Goal: Transaction & Acquisition: Book appointment/travel/reservation

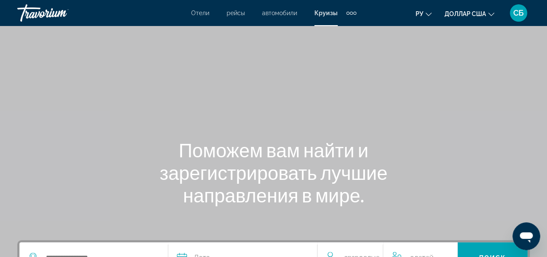
click at [198, 14] on font "Отели" at bounding box center [200, 13] width 18 height 7
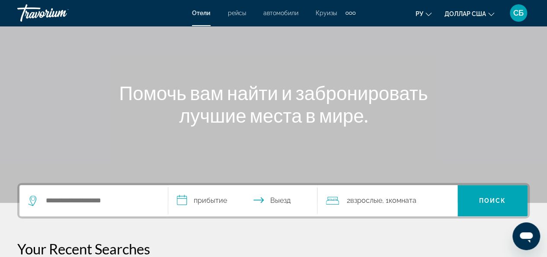
scroll to position [137, 0]
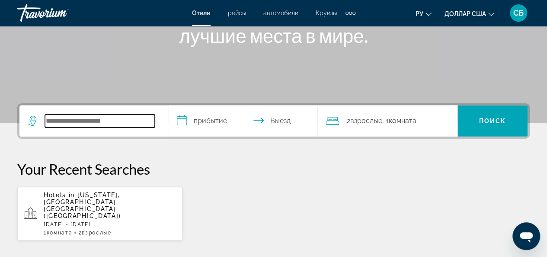
drag, startPoint x: 169, startPoint y: 120, endPoint x: 128, endPoint y: 116, distance: 40.5
click at [128, 116] on input "Search widget" at bounding box center [100, 120] width 110 height 13
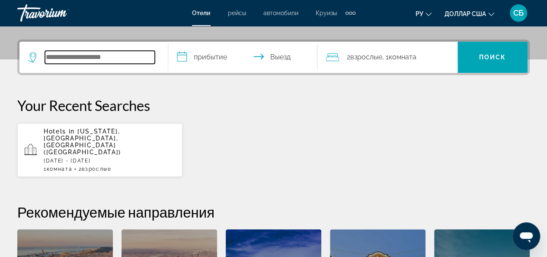
scroll to position [199, 0]
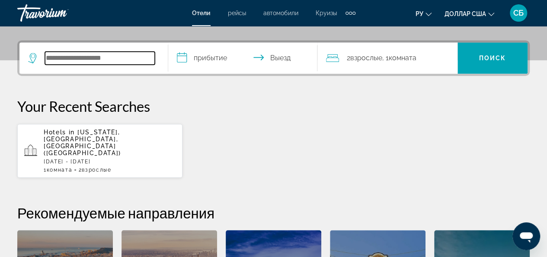
drag, startPoint x: 273, startPoint y: 68, endPoint x: 130, endPoint y: 59, distance: 143.5
click at [130, 59] on input "Search widget" at bounding box center [100, 57] width 110 height 13
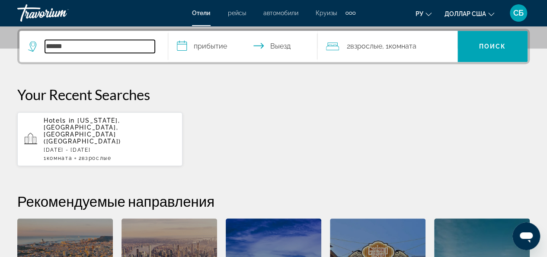
type input "******"
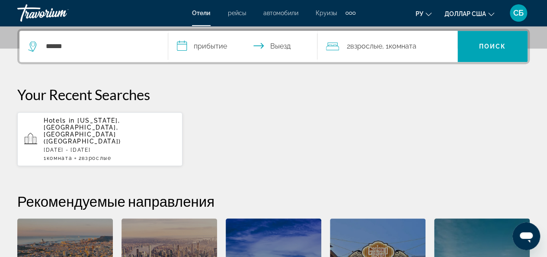
click at [214, 51] on input "**********" at bounding box center [244, 48] width 152 height 34
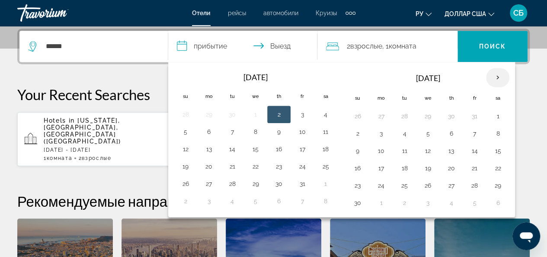
click at [492, 77] on th "Next month" at bounding box center [497, 77] width 23 height 19
click at [353, 167] on button "21" at bounding box center [358, 168] width 14 height 12
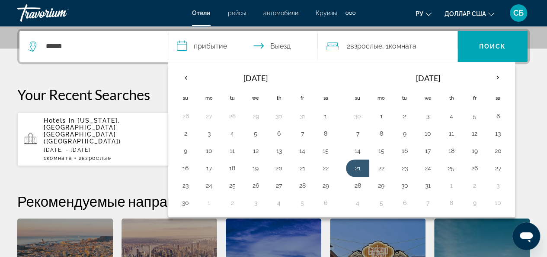
click at [282, 48] on input "**********" at bounding box center [244, 48] width 152 height 34
click at [278, 45] on input "**********" at bounding box center [244, 48] width 152 height 34
click at [261, 47] on input "**********" at bounding box center [244, 48] width 152 height 34
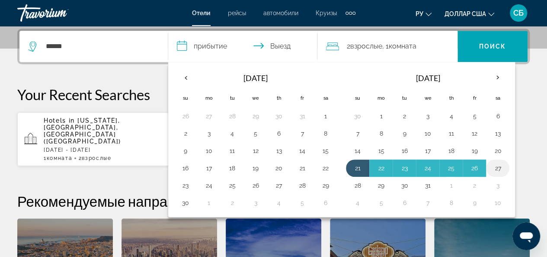
click at [493, 165] on button "27" at bounding box center [498, 168] width 14 height 12
type input "**********"
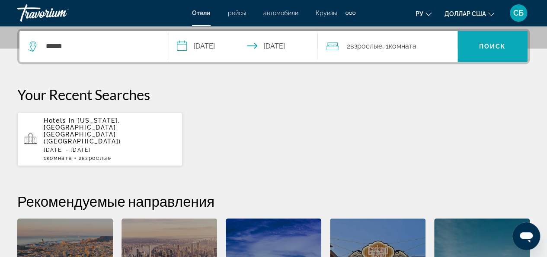
click at [481, 43] on span "Поиск" at bounding box center [492, 46] width 27 height 7
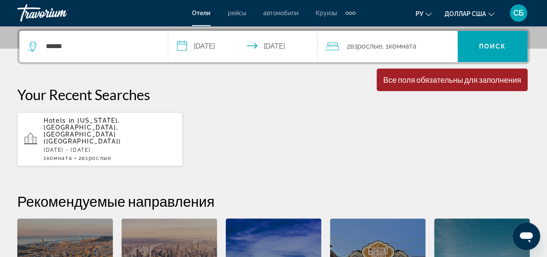
click at [421, 47] on div "2 Взрослый Взрослые , 1 Комната номера" at bounding box center [392, 46] width 132 height 12
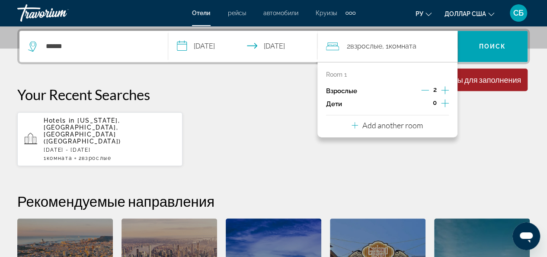
click at [384, 88] on div "Взрослые 2" at bounding box center [387, 90] width 123 height 13
click at [530, 128] on div "**********" at bounding box center [273, 188] width 547 height 318
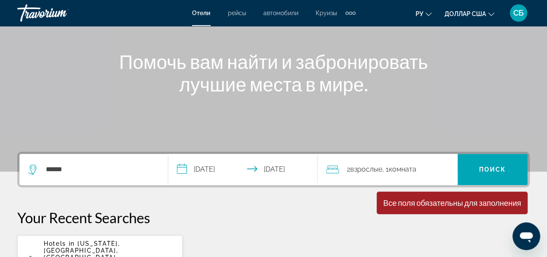
scroll to position [87, 0]
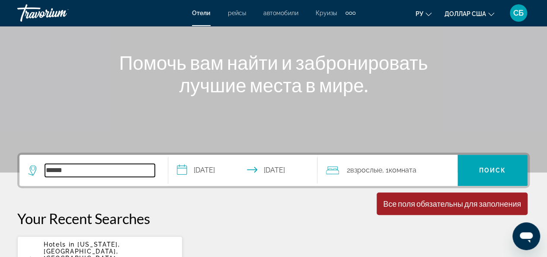
click at [131, 170] on input "******" at bounding box center [100, 170] width 110 height 13
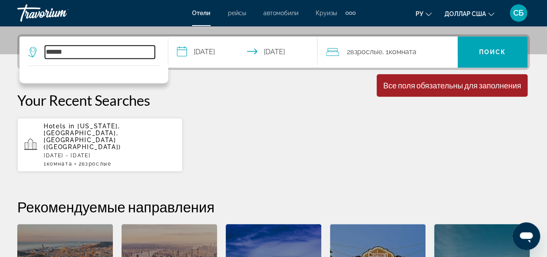
scroll to position [211, 0]
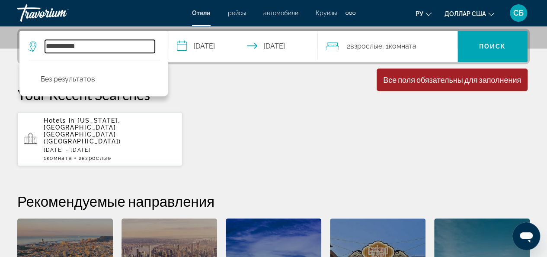
click at [45, 46] on input "**********" at bounding box center [100, 46] width 110 height 13
click at [82, 45] on input "**********" at bounding box center [100, 46] width 110 height 13
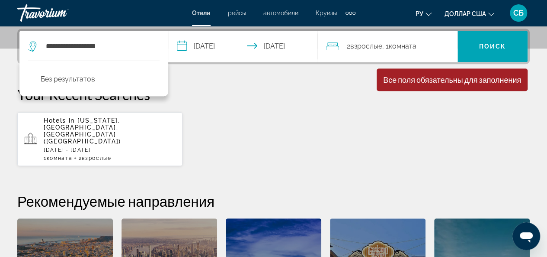
click at [309, 134] on div "Hotels in New York, NY, United States (NYC) Mon, 22 Dec - Sun, 28 Dec 1 Комната…" at bounding box center [273, 139] width 513 height 55
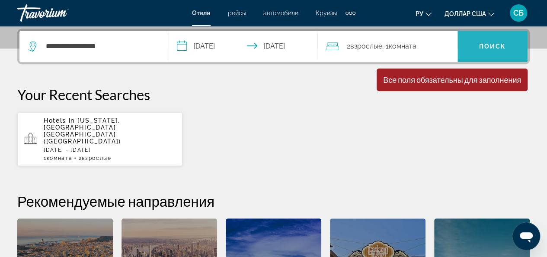
click at [479, 60] on span "Search widget" at bounding box center [493, 46] width 70 height 31
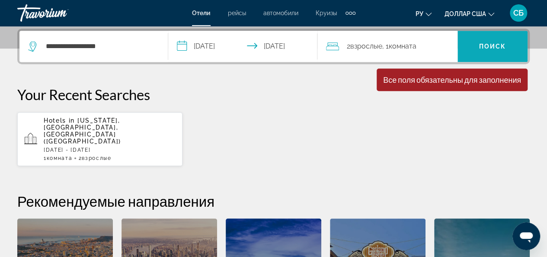
click at [480, 51] on span "Search widget" at bounding box center [493, 46] width 70 height 21
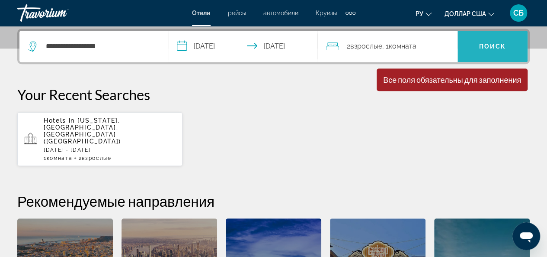
click at [480, 51] on span "Search widget" at bounding box center [493, 46] width 70 height 21
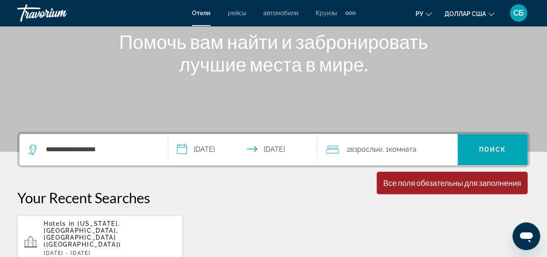
scroll to position [107, 0]
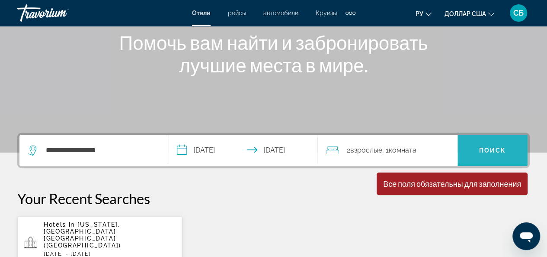
click at [478, 145] on span "Search widget" at bounding box center [493, 150] width 70 height 21
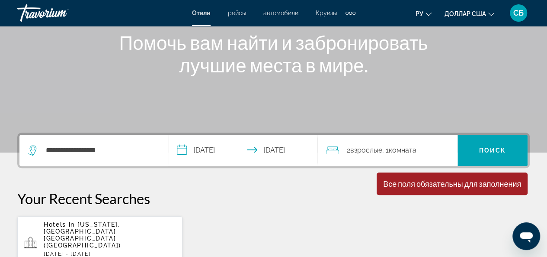
click at [478, 182] on div "Все поля обязательны для заполнения" at bounding box center [452, 184] width 138 height 10
click at [118, 144] on input "**********" at bounding box center [100, 150] width 110 height 13
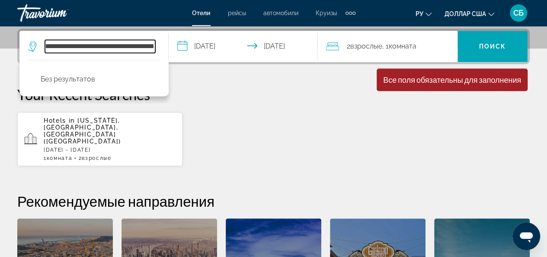
scroll to position [0, 4189]
click at [98, 46] on input "Search widget" at bounding box center [100, 46] width 110 height 13
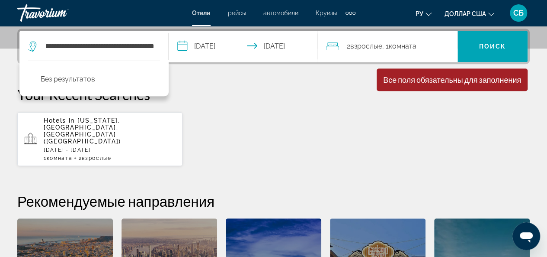
scroll to position [0, 0]
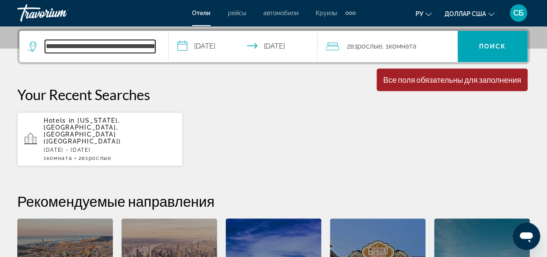
click at [145, 48] on input "Search widget" at bounding box center [100, 46] width 110 height 13
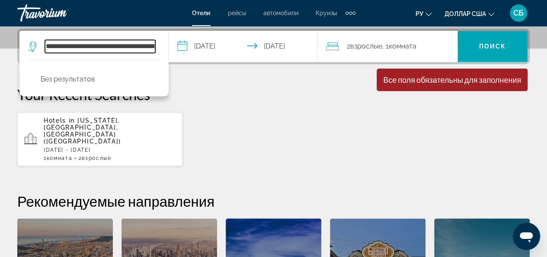
click at [106, 45] on input "Search widget" at bounding box center [100, 46] width 110 height 13
click at [78, 47] on input "Search widget" at bounding box center [100, 46] width 110 height 13
drag, startPoint x: 75, startPoint y: 45, endPoint x: 161, endPoint y: 45, distance: 85.2
click at [161, 45] on app-destination-search "Без результатов" at bounding box center [93, 46] width 149 height 31
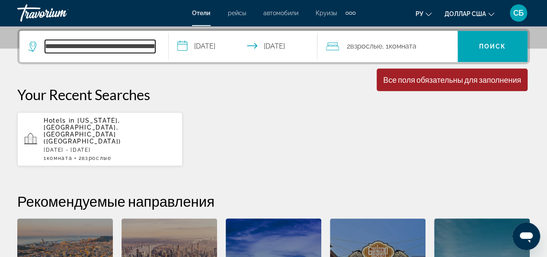
scroll to position [0, 28]
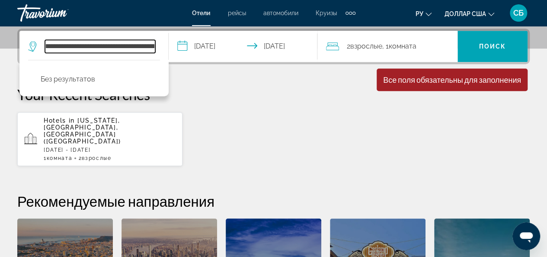
type input "**********"
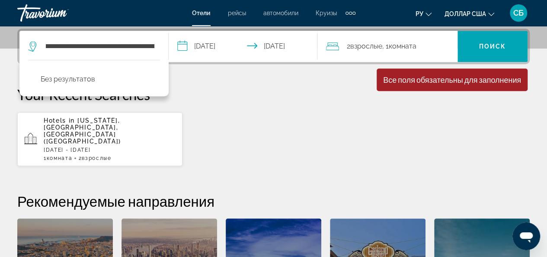
scroll to position [0, 0]
click at [196, 74] on div "**********" at bounding box center [273, 188] width 547 height 318
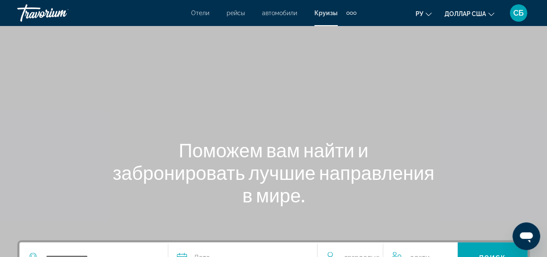
click at [202, 14] on font "Отели" at bounding box center [200, 13] width 18 height 7
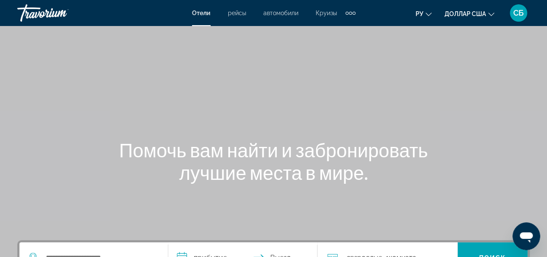
click at [349, 14] on div "Дополнительные элементы навигации" at bounding box center [351, 12] width 10 height 13
click at [200, 12] on font "Отели" at bounding box center [201, 13] width 19 height 7
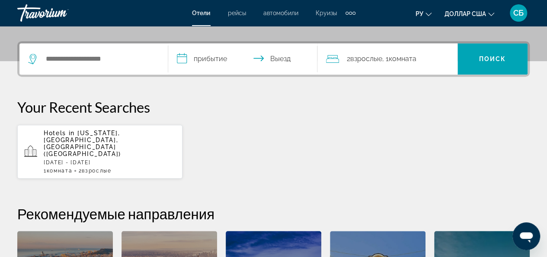
scroll to position [196, 0]
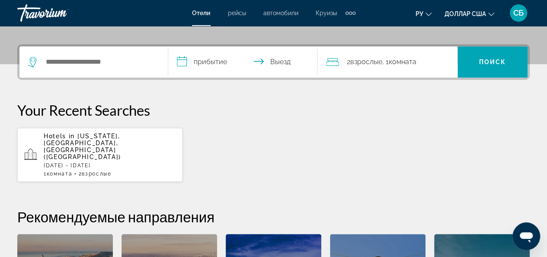
click at [93, 69] on div "Search widget" at bounding box center [93, 61] width 131 height 31
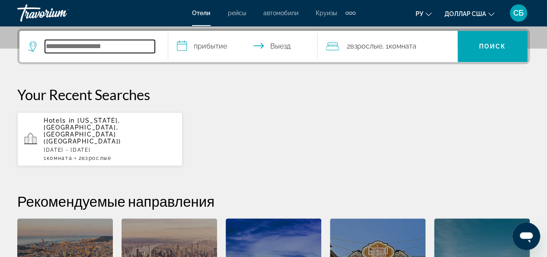
click at [89, 50] on input "Search widget" at bounding box center [100, 46] width 110 height 13
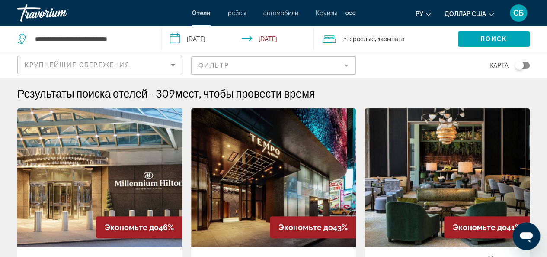
click at [514, 16] on font "СБ" at bounding box center [519, 12] width 10 height 9
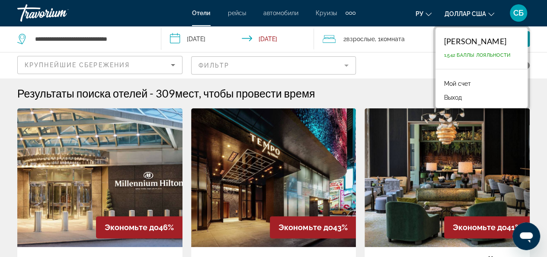
click at [515, 12] on font "СБ" at bounding box center [519, 12] width 10 height 9
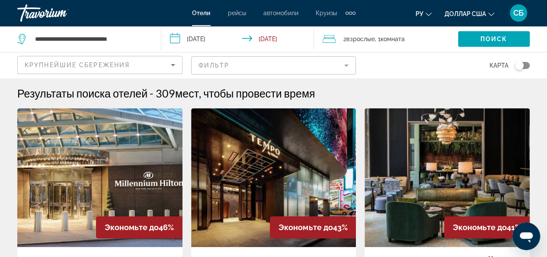
click at [197, 10] on font "Отели" at bounding box center [201, 13] width 19 height 7
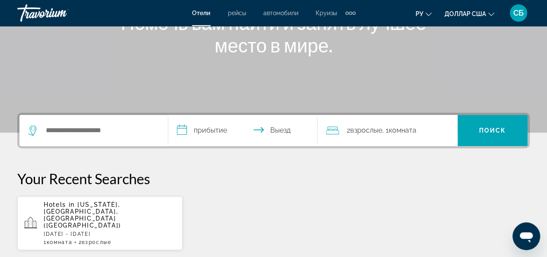
scroll to position [113, 0]
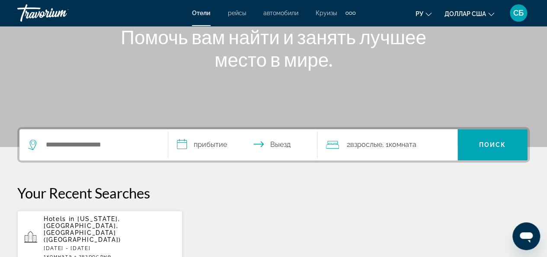
click at [84, 151] on div "Виджет поиска" at bounding box center [93, 144] width 131 height 31
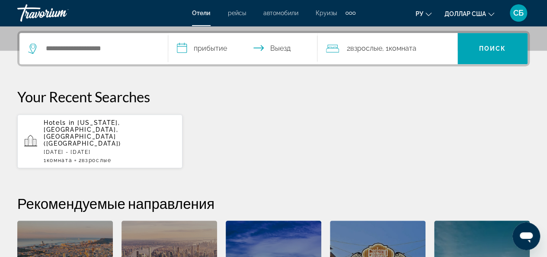
scroll to position [211, 0]
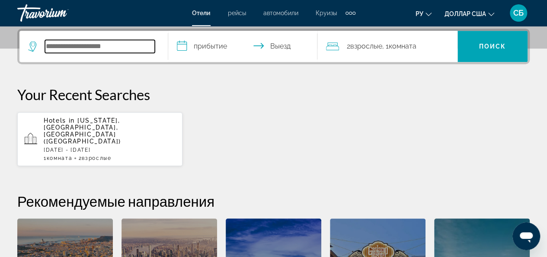
click at [154, 47] on input "Виджет поиска" at bounding box center [100, 46] width 110 height 13
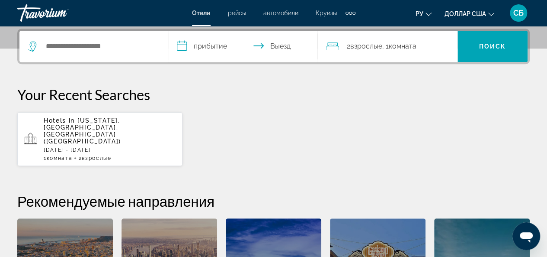
click at [523, 11] on font "СБ" at bounding box center [519, 12] width 10 height 9
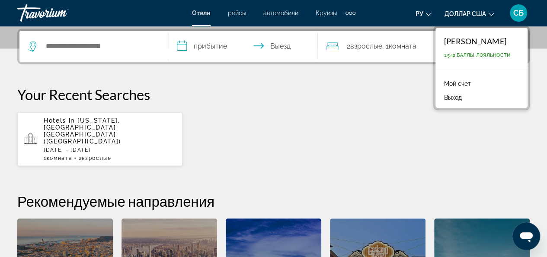
click at [478, 81] on li "Мой счет" at bounding box center [482, 83] width 84 height 14
click at [445, 81] on font "Мой счет" at bounding box center [457, 83] width 27 height 7
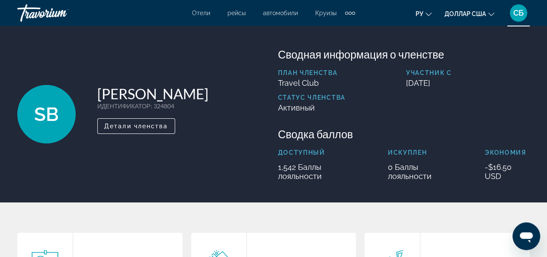
click at [222, 126] on div "SB Saule Bektemissova ИДЕНТИФИКАТОР : 324804 Второстепенный член Детали членства" at bounding box center [143, 114] width 252 height 133
click at [164, 122] on span "Детали членства" at bounding box center [136, 125] width 64 height 7
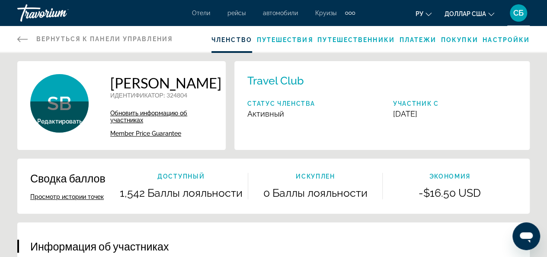
click at [94, 200] on button "Просмотр истории точек" at bounding box center [67, 197] width 74 height 8
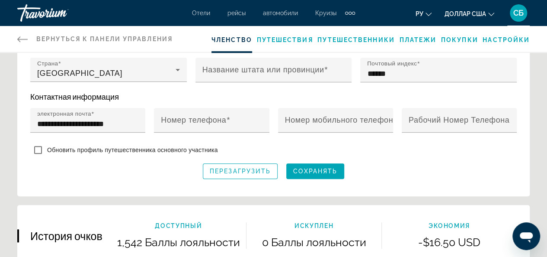
scroll to position [354, 0]
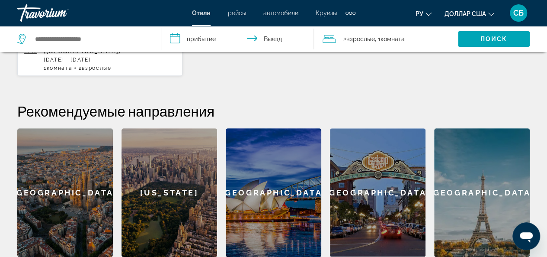
scroll to position [299, 0]
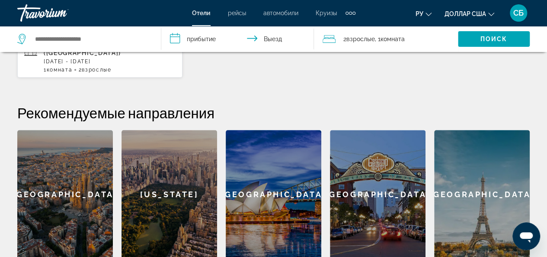
click at [166, 180] on div "[US_STATE]" at bounding box center [170, 194] width 96 height 128
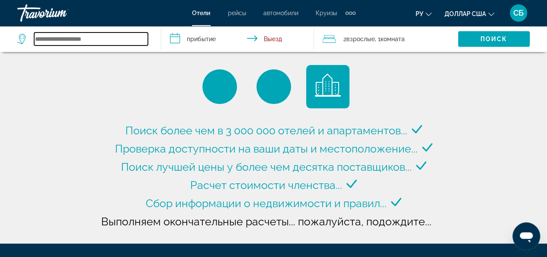
click at [74, 39] on input "Search widget" at bounding box center [91, 38] width 114 height 13
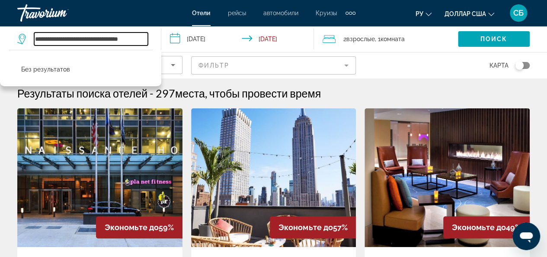
type input "**********"
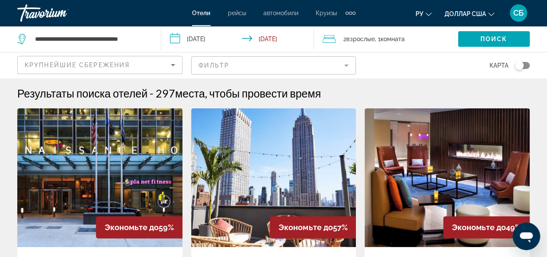
click at [182, 39] on input "**********" at bounding box center [239, 40] width 156 height 29
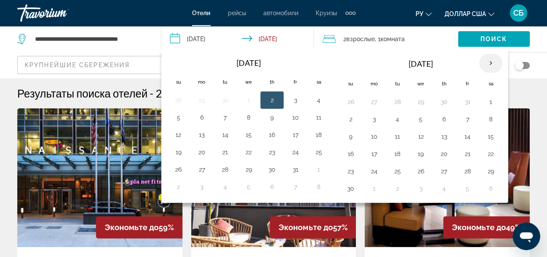
click at [486, 63] on th "Next month" at bounding box center [490, 63] width 23 height 19
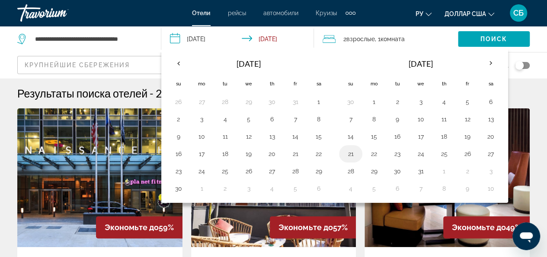
click at [349, 150] on button "21" at bounding box center [351, 154] width 14 height 12
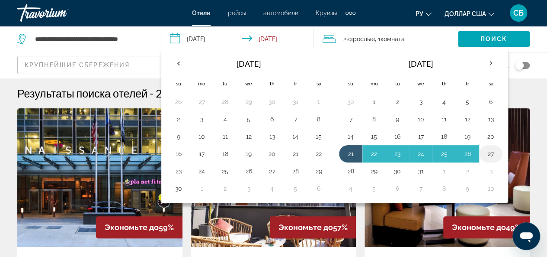
click at [486, 153] on button "27" at bounding box center [491, 154] width 14 height 12
type input "**********"
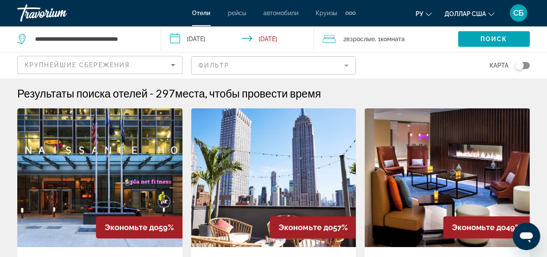
click at [345, 64] on mat-form-field "Фильтр" at bounding box center [273, 65] width 165 height 18
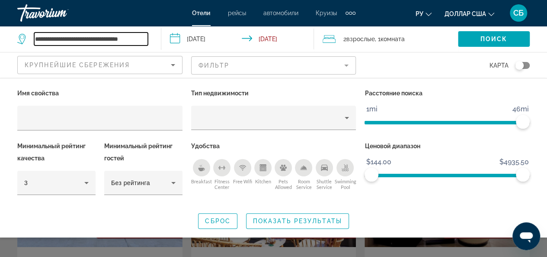
click at [113, 45] on div "**********" at bounding box center [84, 39] width 135 height 26
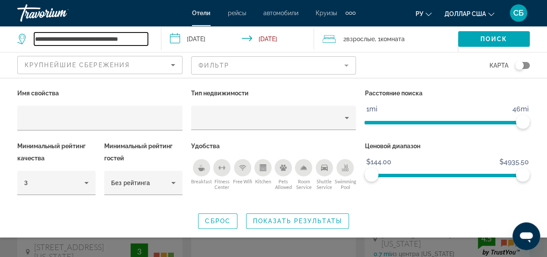
scroll to position [408, 0]
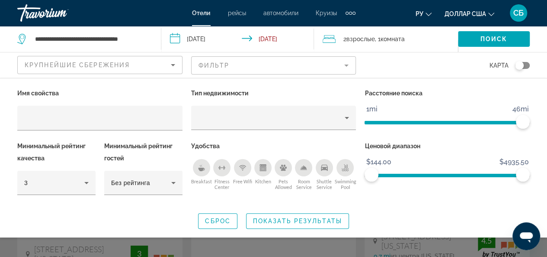
click at [541, 185] on div "Имя свойства Тип недвижимости Расстояние поиска 1mi 46mi 46mi Минимальный рейти…" at bounding box center [273, 157] width 547 height 141
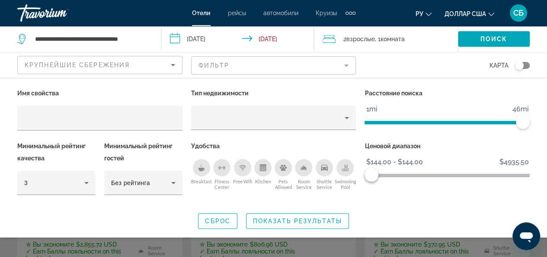
scroll to position [294, 0]
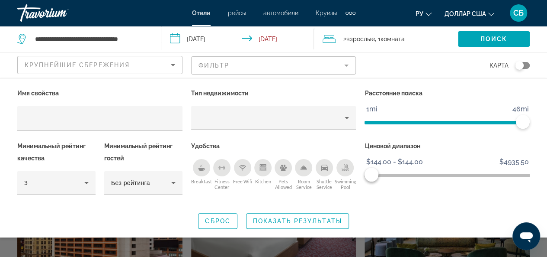
click at [224, 65] on mat-form-field "Фильтр" at bounding box center [273, 65] width 165 height 18
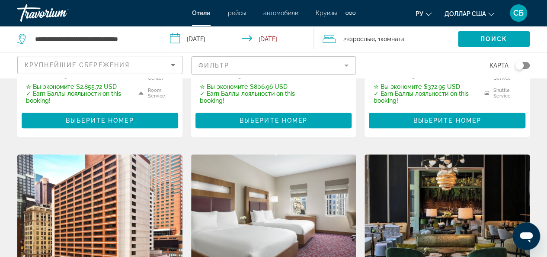
click at [154, 39] on app-destination-search "**********" at bounding box center [80, 39] width 161 height 26
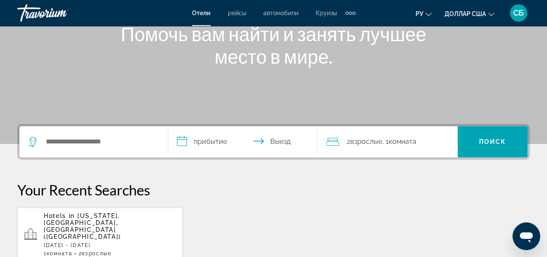
scroll to position [113, 0]
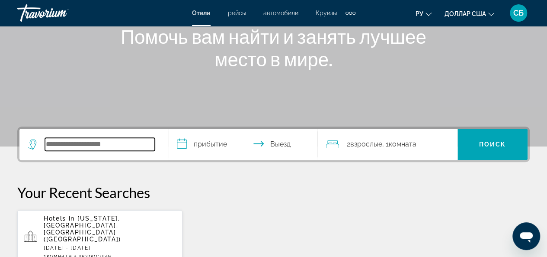
click at [141, 138] on input "Виджет поиска" at bounding box center [100, 144] width 110 height 13
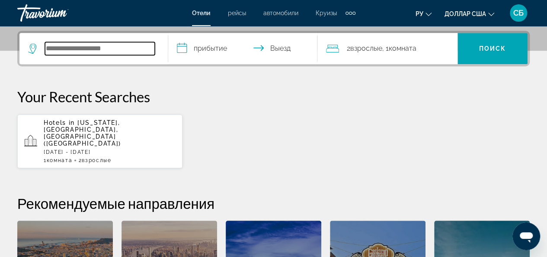
scroll to position [211, 0]
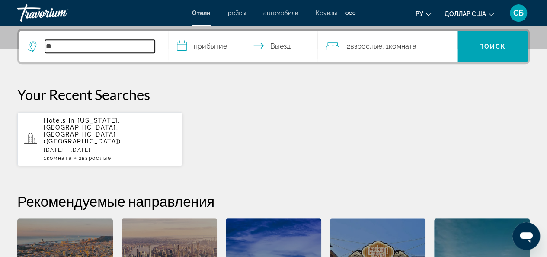
type input "*"
type input "**********"
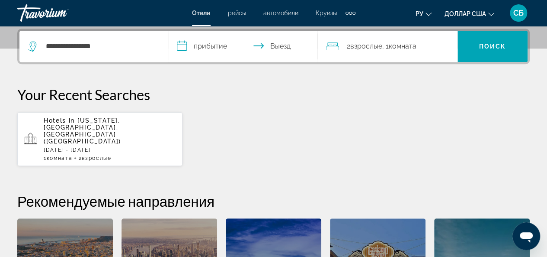
click at [184, 47] on input "**********" at bounding box center [244, 48] width 152 height 34
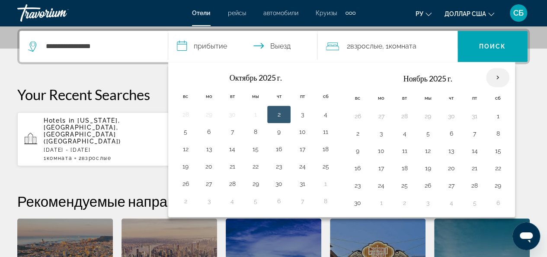
click at [491, 78] on th "В следующем месяце" at bounding box center [497, 77] width 23 height 19
click at [495, 79] on th "В следующем месяце" at bounding box center [497, 77] width 23 height 19
click at [520, 122] on div "Hotels in New York, NY, United States (NYC) Mon, 22 Dec - Sun, 28 Dec 1 Комната…" at bounding box center [273, 139] width 513 height 55
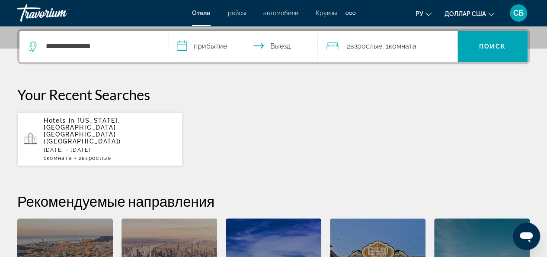
click at [193, 43] on input "**********" at bounding box center [244, 48] width 152 height 34
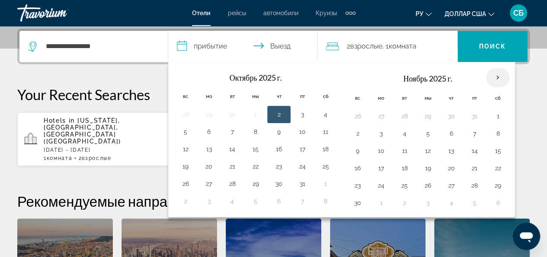
click at [492, 76] on th "В следующем месяце" at bounding box center [497, 77] width 23 height 19
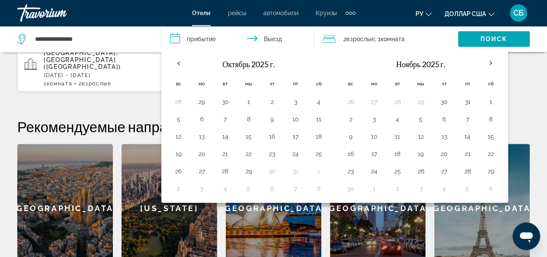
scroll to position [286, 0]
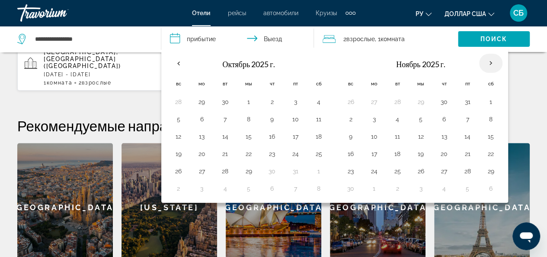
click at [485, 63] on th "В следующем месяце" at bounding box center [490, 63] width 23 height 19
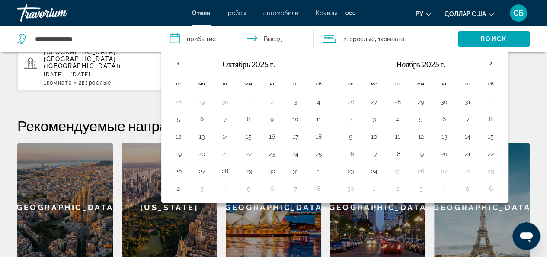
click at [277, 39] on input "**********" at bounding box center [239, 40] width 156 height 29
click at [271, 36] on input "**********" at bounding box center [239, 40] width 156 height 29
click at [201, 36] on input "**********" at bounding box center [239, 40] width 156 height 29
click at [133, 78] on div "**********" at bounding box center [273, 112] width 547 height 318
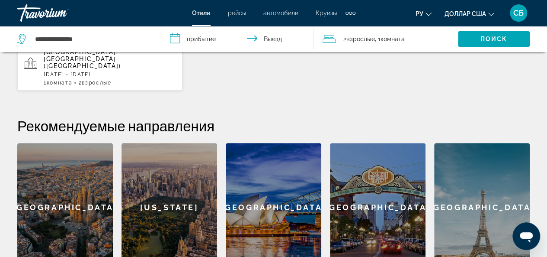
click at [174, 39] on input "**********" at bounding box center [239, 40] width 156 height 29
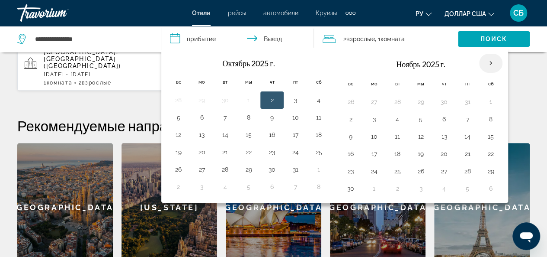
click at [487, 64] on th "В следующем месяце" at bounding box center [490, 63] width 23 height 19
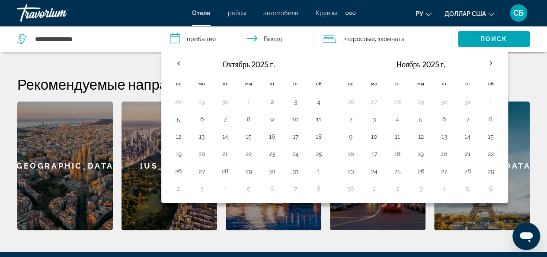
scroll to position [327, 0]
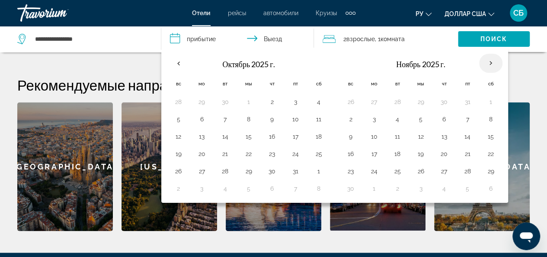
click at [488, 64] on th "В следующем месяце" at bounding box center [490, 63] width 23 height 19
click at [487, 58] on th "В следующем месяце" at bounding box center [490, 63] width 23 height 19
click at [487, 61] on th "В следующем месяце" at bounding box center [490, 63] width 23 height 19
click at [184, 39] on input "**********" at bounding box center [239, 40] width 156 height 29
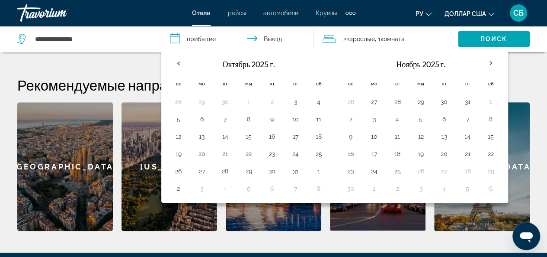
click at [174, 39] on input "**********" at bounding box center [239, 40] width 156 height 29
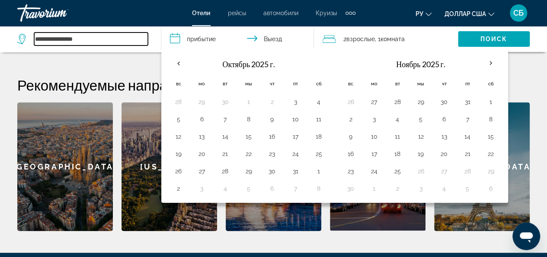
click at [144, 38] on input "**********" at bounding box center [91, 38] width 114 height 13
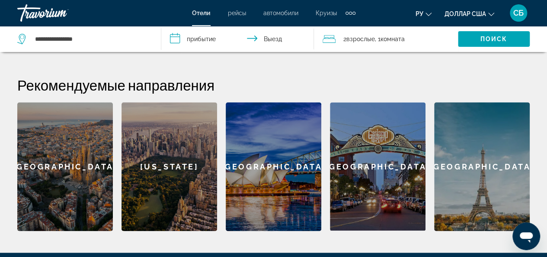
click at [187, 38] on input "**********" at bounding box center [239, 40] width 156 height 29
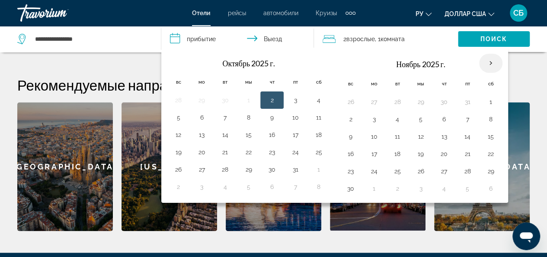
click at [486, 64] on th "В следующем месяце" at bounding box center [490, 63] width 23 height 19
click at [68, 54] on div "**********" at bounding box center [273, 72] width 547 height 318
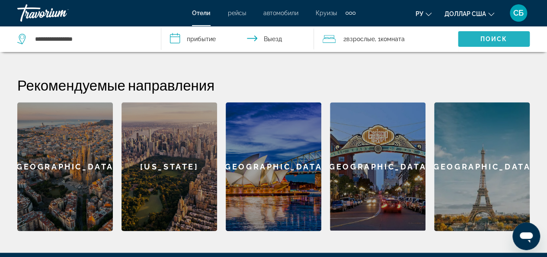
click at [478, 45] on span "Виджет поиска" at bounding box center [494, 39] width 72 height 21
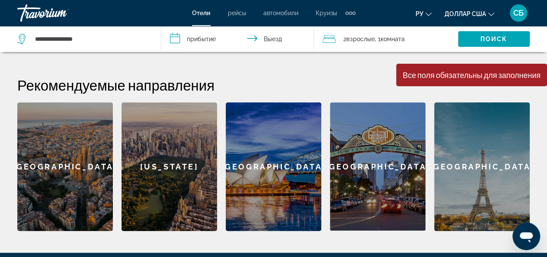
click at [176, 38] on input "**********" at bounding box center [239, 40] width 156 height 29
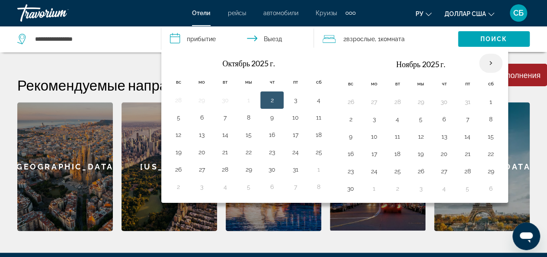
click at [486, 64] on th "В следующем месяце" at bounding box center [490, 63] width 23 height 19
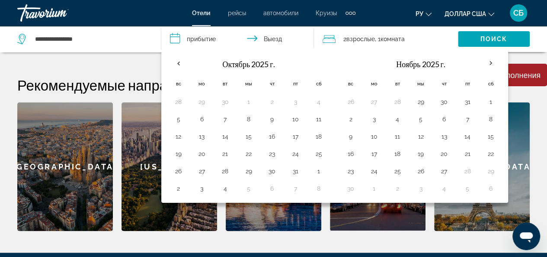
click at [141, 145] on div "[US_STATE]" at bounding box center [170, 166] width 96 height 128
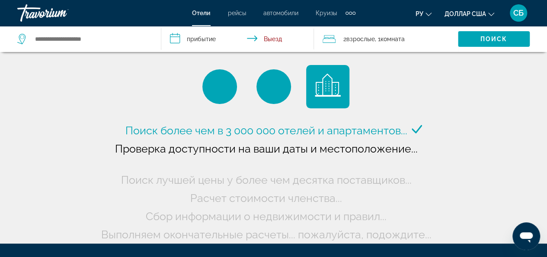
click at [182, 37] on input "**********" at bounding box center [239, 40] width 156 height 29
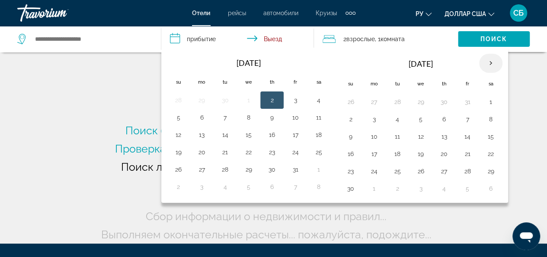
click at [486, 65] on th "Next month" at bounding box center [490, 63] width 23 height 19
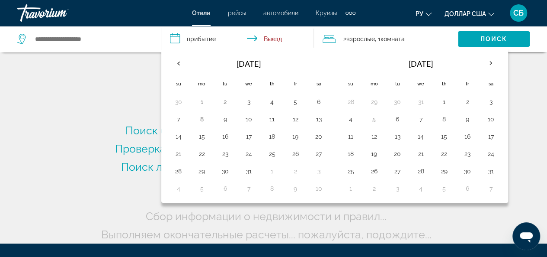
click at [119, 92] on div "Поиск более чем в 3 000 000 отелей и апартаментов..." at bounding box center [274, 154] width 350 height 178
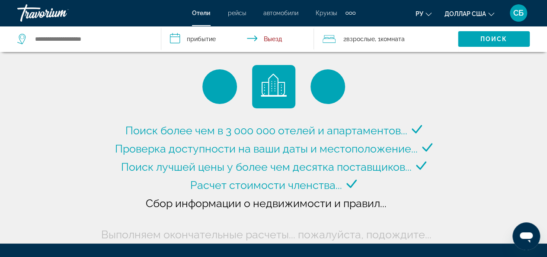
click at [202, 13] on font "Отели" at bounding box center [201, 13] width 19 height 7
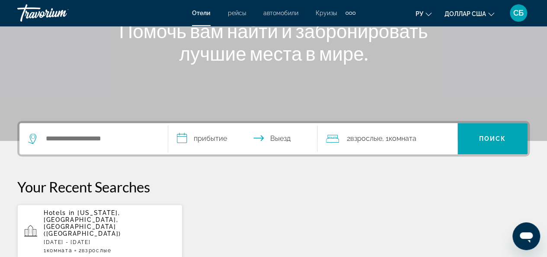
scroll to position [125, 0]
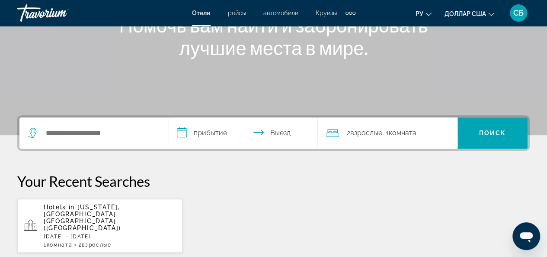
click at [120, 139] on div "Search widget" at bounding box center [93, 132] width 131 height 31
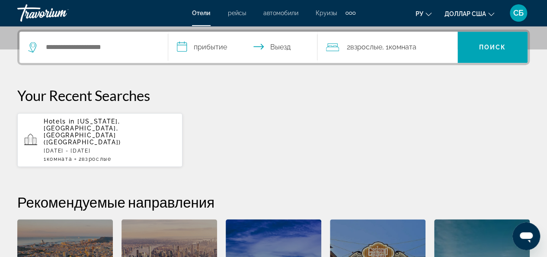
scroll to position [211, 0]
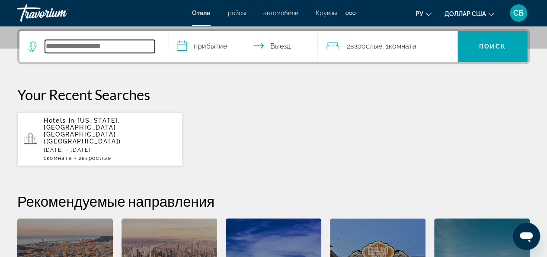
click at [115, 51] on input "Search widget" at bounding box center [100, 46] width 110 height 13
type input "*"
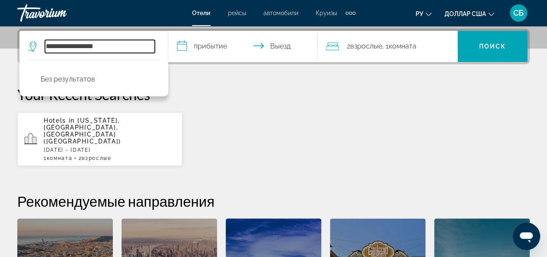
type input "**********"
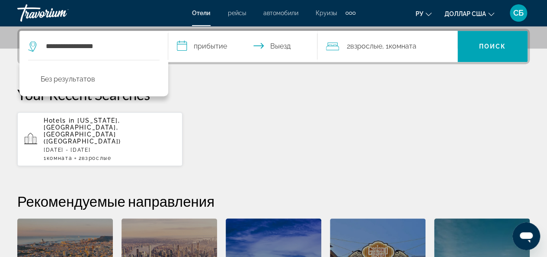
click at [211, 43] on input "**********" at bounding box center [244, 48] width 152 height 34
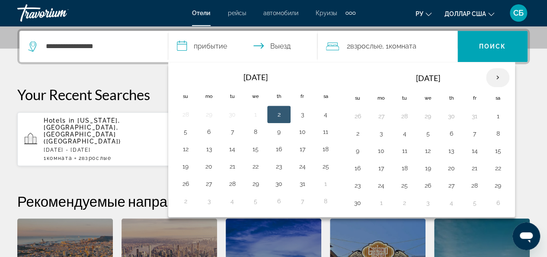
click at [495, 74] on th "Next month" at bounding box center [497, 77] width 23 height 19
click at [353, 166] on button "21" at bounding box center [358, 168] width 14 height 12
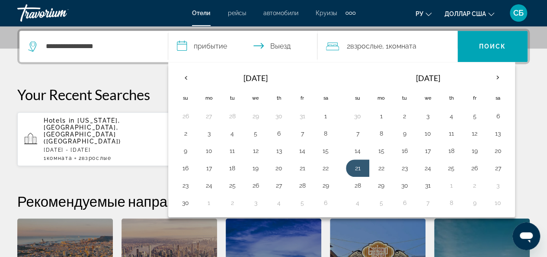
click at [261, 50] on input "**********" at bounding box center [244, 48] width 152 height 34
click at [260, 44] on input "**********" at bounding box center [244, 48] width 152 height 34
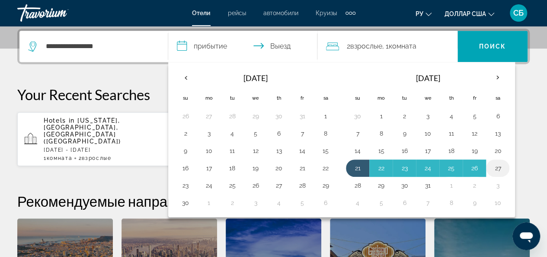
click at [494, 167] on button "27" at bounding box center [498, 168] width 14 height 12
type input "**********"
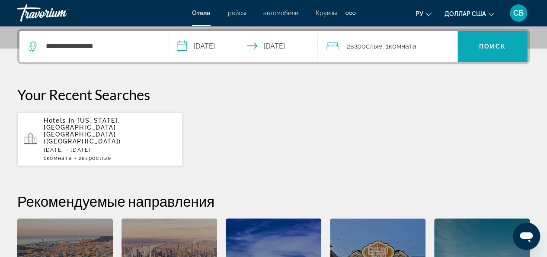
click at [490, 40] on span "Search widget" at bounding box center [493, 46] width 70 height 21
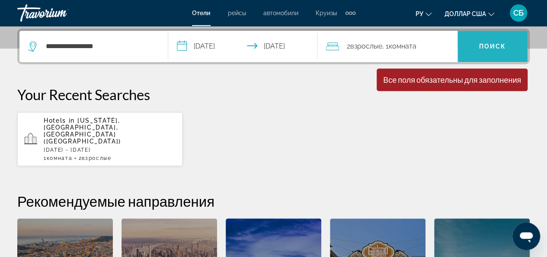
click at [491, 41] on span "Search widget" at bounding box center [493, 46] width 70 height 21
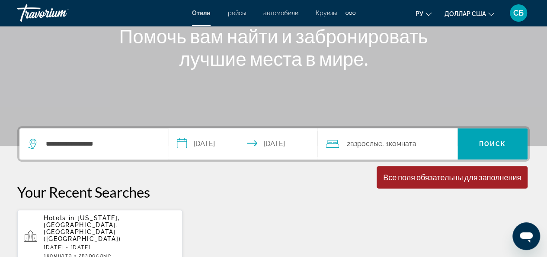
scroll to position [110, 0]
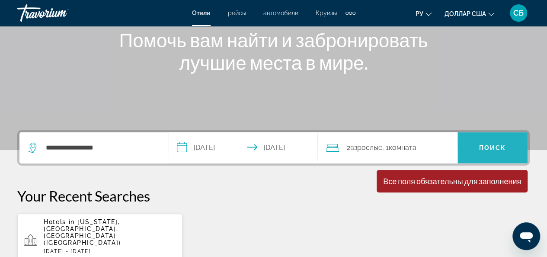
click at [485, 145] on span "Поиск" at bounding box center [492, 147] width 27 height 7
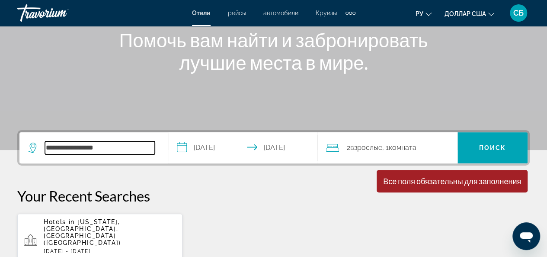
click at [141, 147] on input "**********" at bounding box center [100, 147] width 110 height 13
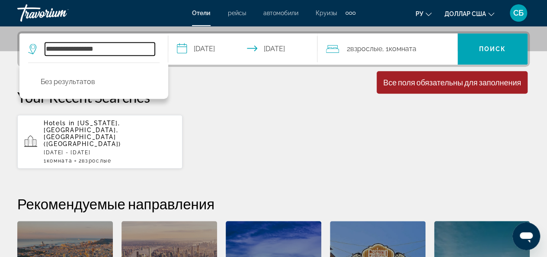
scroll to position [211, 0]
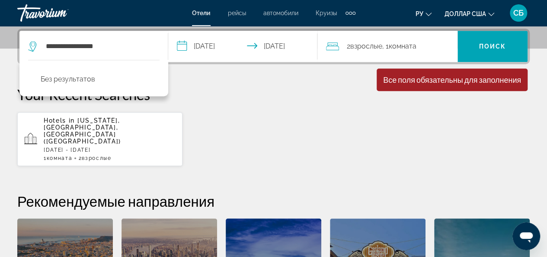
click at [484, 82] on div "Все поля обязательны для заполнения" at bounding box center [452, 80] width 138 height 10
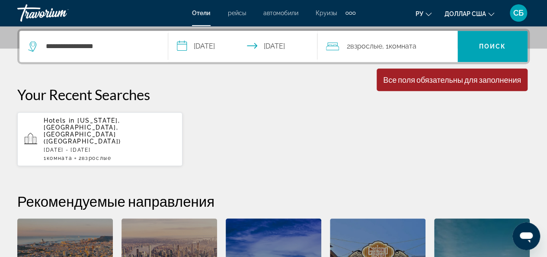
click at [446, 81] on div "Все поля обязательны для заполнения" at bounding box center [452, 80] width 138 height 10
click at [391, 127] on div "Hotels in New York, NY, United States (NYC) Mon, 22 Dec - Sun, 28 Dec 1 Комната…" at bounding box center [273, 139] width 513 height 55
click at [387, 79] on div "Все поля обязательны для заполнения" at bounding box center [452, 80] width 138 height 10
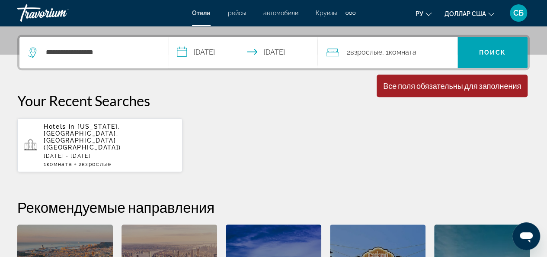
scroll to position [190, 0]
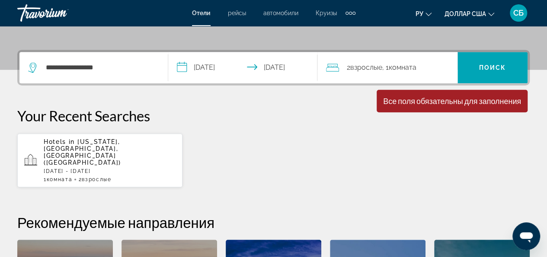
click at [93, 168] on p "[DATE] - [DATE]" at bounding box center [110, 171] width 132 height 6
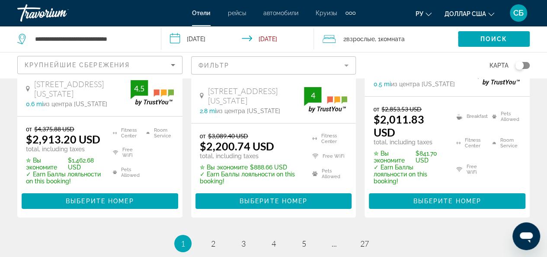
scroll to position [1393, 0]
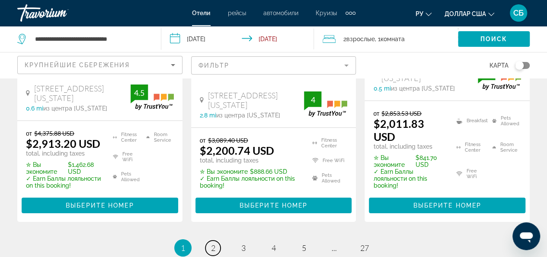
click at [215, 243] on span "2" at bounding box center [213, 248] width 4 height 10
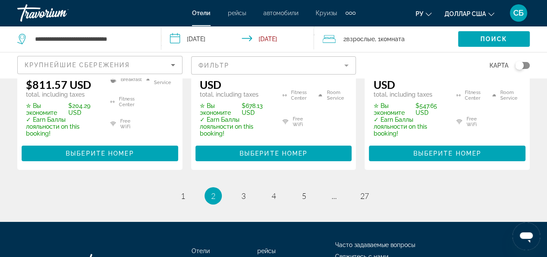
scroll to position [1405, 0]
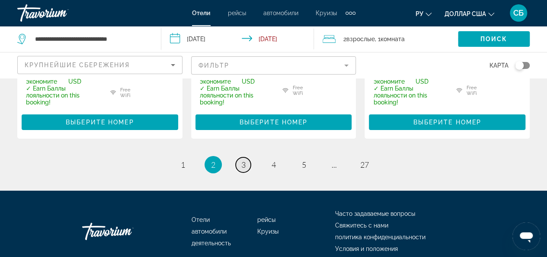
click at [244, 160] on span "3" at bounding box center [243, 165] width 4 height 10
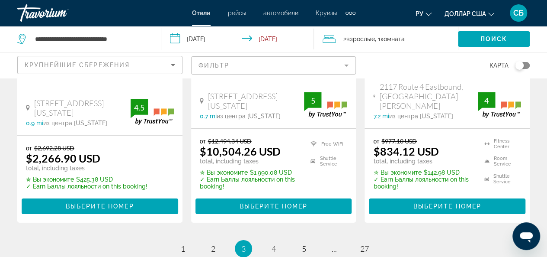
scroll to position [1329, 0]
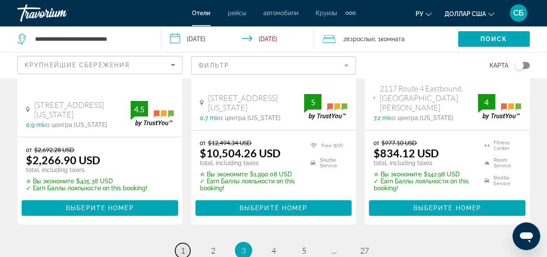
click at [183, 245] on span "1" at bounding box center [183, 250] width 4 height 10
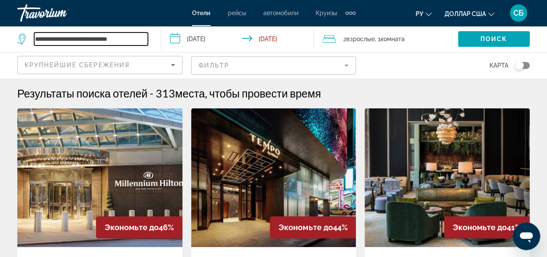
click at [145, 43] on input "**********" at bounding box center [91, 38] width 114 height 13
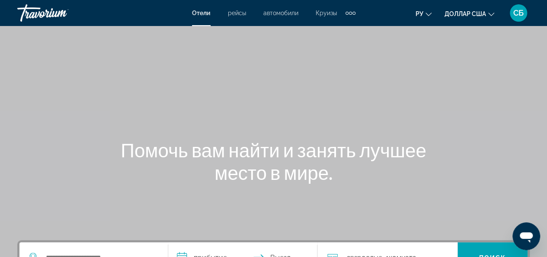
click at [496, 82] on div "Основное содержание" at bounding box center [273, 130] width 547 height 260
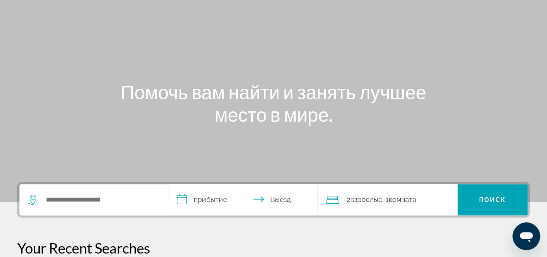
scroll to position [73, 0]
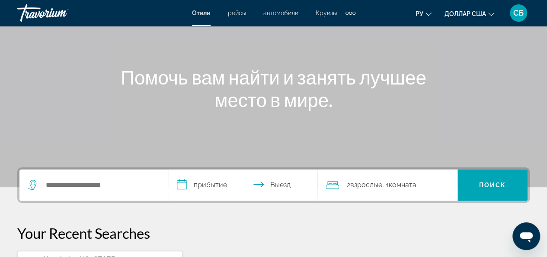
click at [157, 175] on div "Виджет поиска" at bounding box center [93, 184] width 131 height 31
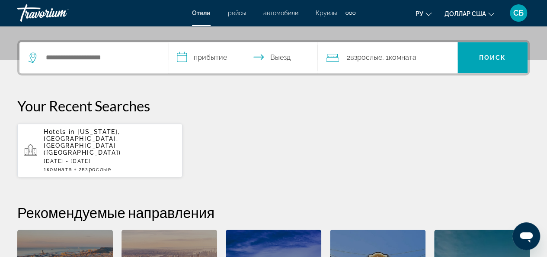
scroll to position [211, 0]
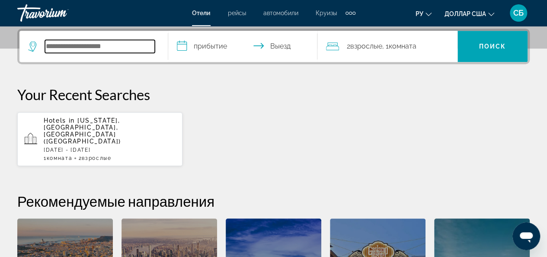
click at [97, 49] on input "Виджет поиска" at bounding box center [100, 46] width 110 height 13
type input "*"
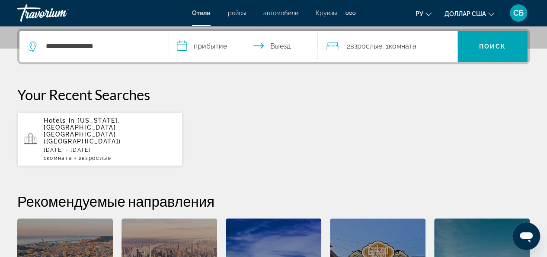
click at [185, 48] on input "**********" at bounding box center [244, 48] width 152 height 34
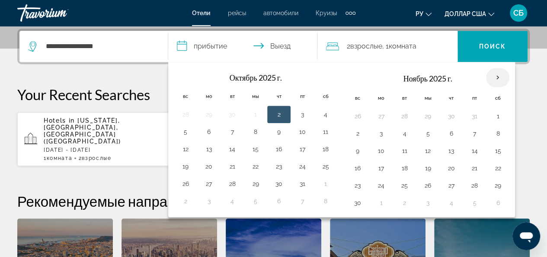
click at [491, 75] on th "В следующем месяце" at bounding box center [497, 77] width 23 height 19
click at [494, 76] on th "В следующем месяце" at bounding box center [497, 77] width 23 height 19
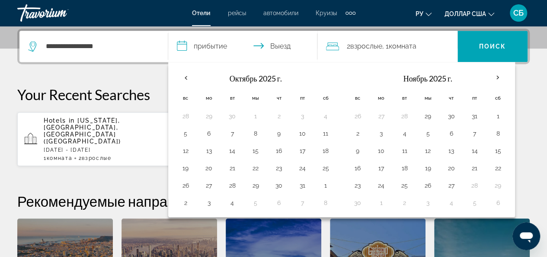
click at [141, 67] on div "**********" at bounding box center [273, 188] width 547 height 318
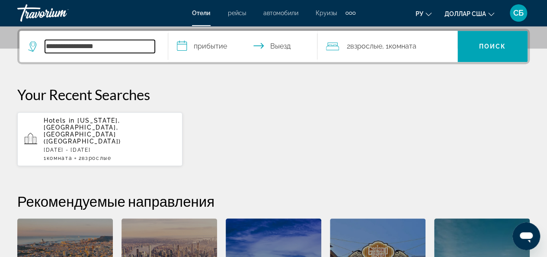
click at [151, 48] on input "**********" at bounding box center [100, 46] width 110 height 13
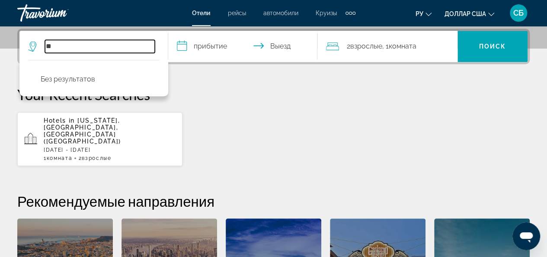
type input "*"
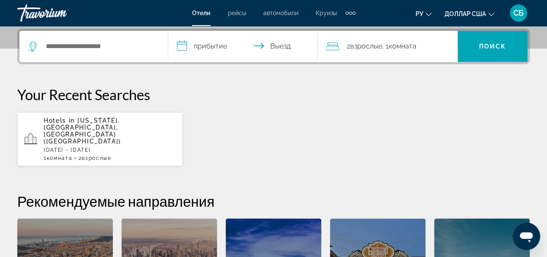
click at [180, 46] on input "**********" at bounding box center [244, 48] width 152 height 34
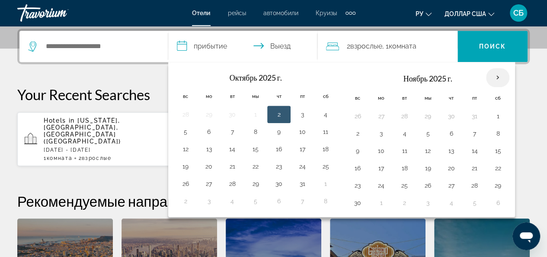
click at [491, 76] on th "В следующем месяце" at bounding box center [497, 77] width 23 height 19
click at [276, 45] on input "**********" at bounding box center [244, 48] width 152 height 34
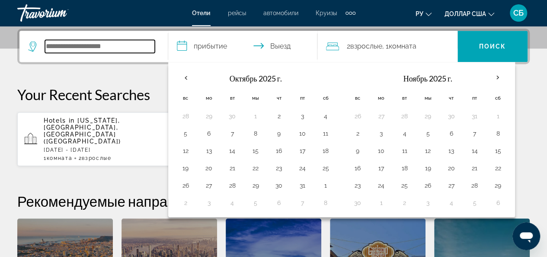
click at [127, 48] on input "Виджет поиска" at bounding box center [100, 46] width 110 height 13
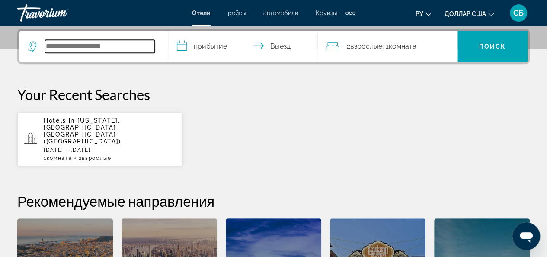
click at [124, 45] on input "Виджет поиска" at bounding box center [100, 46] width 110 height 13
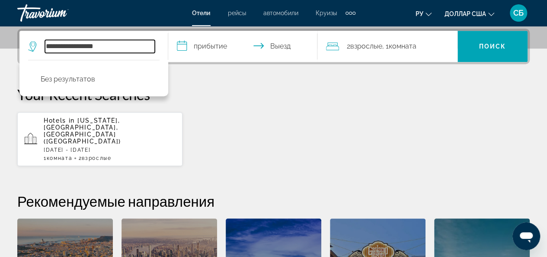
type input "**********"
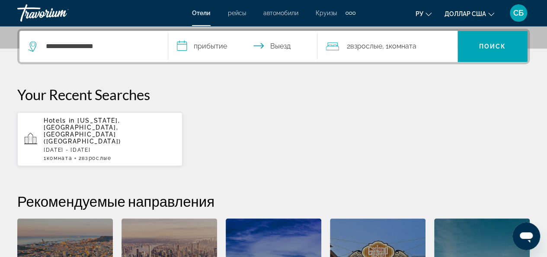
click at [201, 49] on input "**********" at bounding box center [244, 48] width 152 height 34
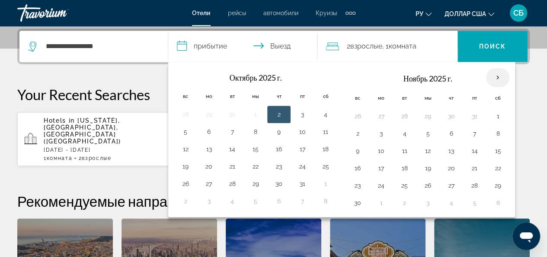
click at [494, 77] on th "В следующем месяце" at bounding box center [497, 77] width 23 height 19
click at [530, 102] on div "**********" at bounding box center [273, 188] width 547 height 318
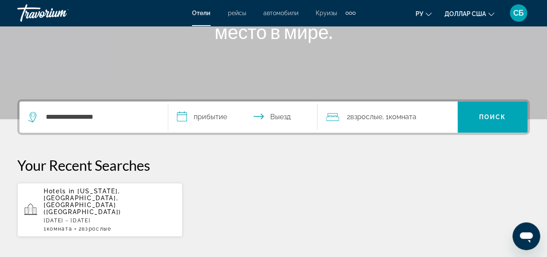
scroll to position [140, 0]
click at [179, 118] on input "**********" at bounding box center [244, 119] width 152 height 34
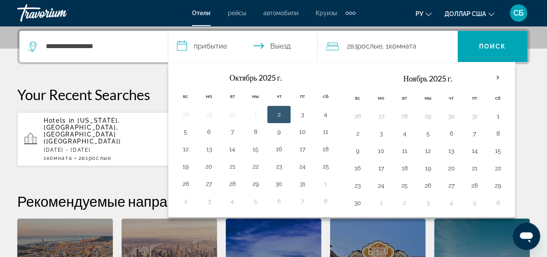
scroll to position [211, 0]
click at [492, 76] on th "В следующем месяце" at bounding box center [497, 77] width 23 height 19
click at [282, 49] on input "**********" at bounding box center [244, 48] width 152 height 34
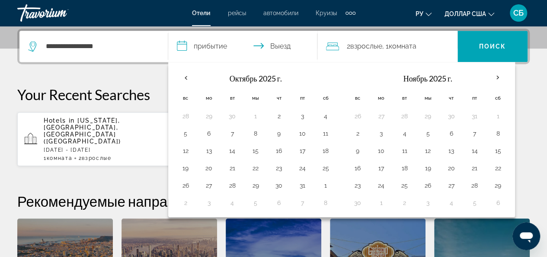
click at [279, 43] on input "**********" at bounding box center [244, 48] width 152 height 34
click at [495, 77] on th "В следующем месяце" at bounding box center [497, 77] width 23 height 19
click at [489, 49] on font "Поиск" at bounding box center [492, 46] width 27 height 7
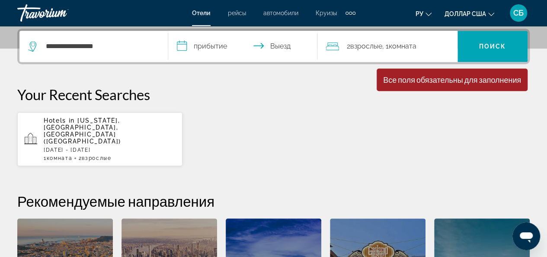
click at [190, 45] on input "**********" at bounding box center [244, 48] width 152 height 34
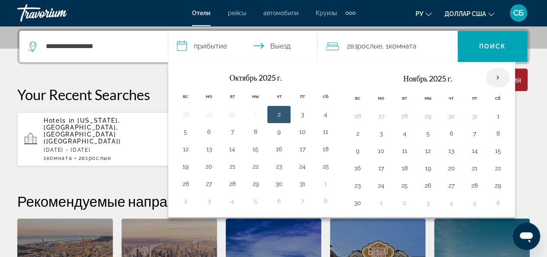
click at [495, 75] on th "В следующем месяце" at bounding box center [497, 77] width 23 height 19
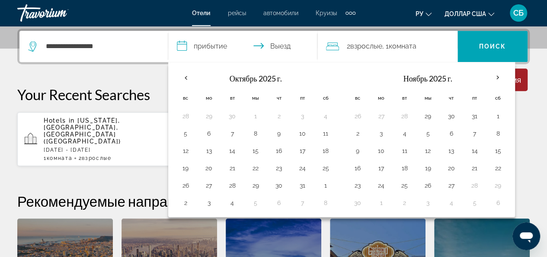
click at [114, 169] on div "**********" at bounding box center [273, 188] width 547 height 318
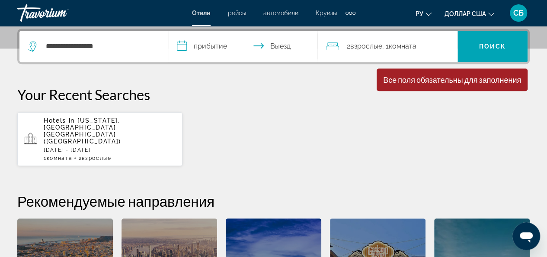
click at [237, 12] on font "рейсы" at bounding box center [237, 13] width 18 height 7
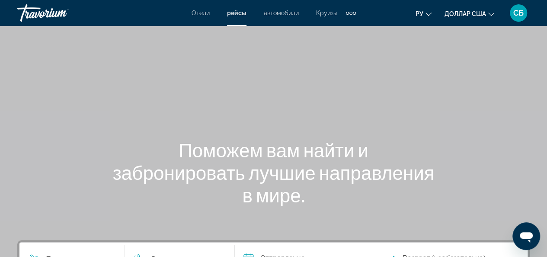
click at [353, 13] on div "Дополнительные элементы навигации" at bounding box center [354, 13] width 3 height 3
click at [276, 13] on font "автомобили" at bounding box center [281, 13] width 35 height 7
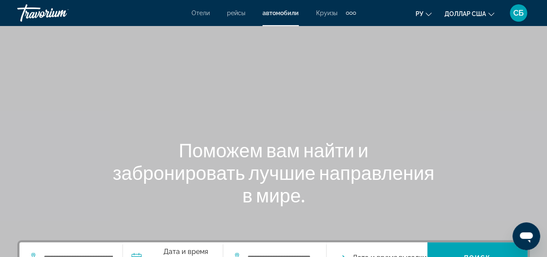
click at [195, 13] on font "Отели" at bounding box center [201, 13] width 18 height 7
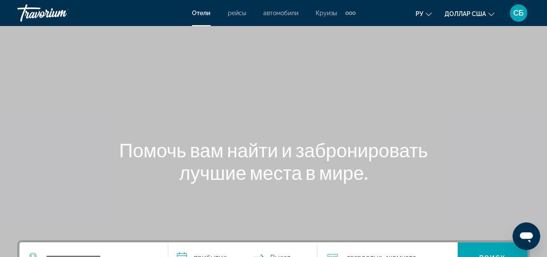
click at [283, 101] on div "Основное содержание" at bounding box center [273, 130] width 547 height 260
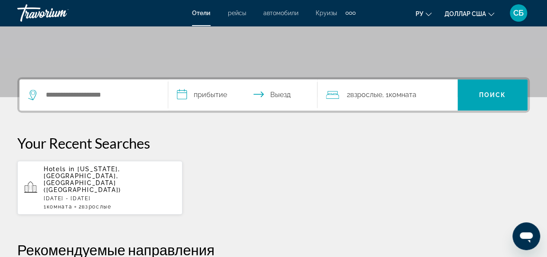
scroll to position [169, 0]
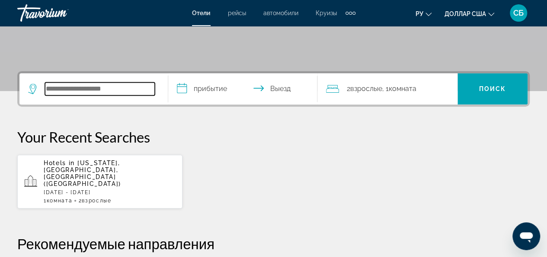
click at [121, 90] on input "Search widget" at bounding box center [100, 88] width 110 height 13
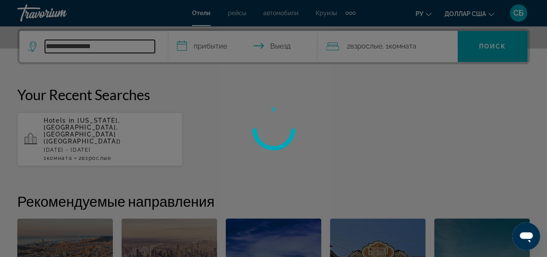
type input "**********"
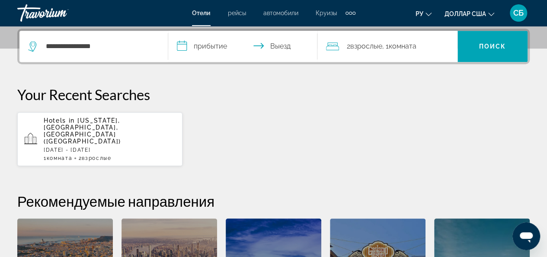
click at [182, 46] on input "**********" at bounding box center [244, 48] width 152 height 34
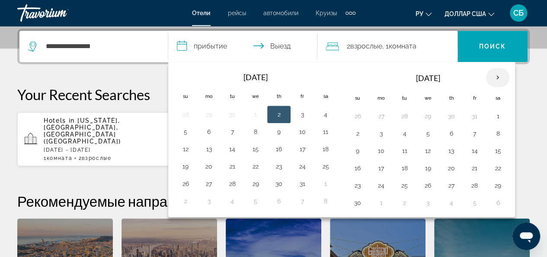
click at [494, 75] on th "Next month" at bounding box center [497, 77] width 23 height 19
click at [355, 166] on button "21" at bounding box center [358, 168] width 14 height 12
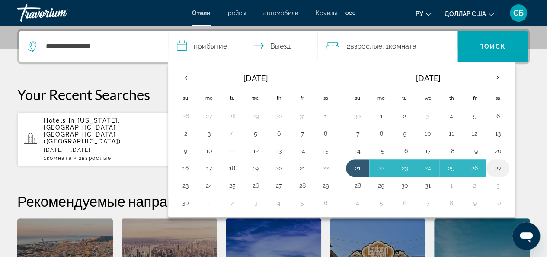
click at [494, 167] on button "27" at bounding box center [498, 168] width 14 height 12
type input "**********"
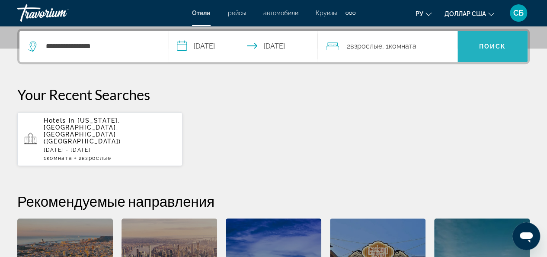
click at [492, 47] on span "Поиск" at bounding box center [492, 46] width 27 height 7
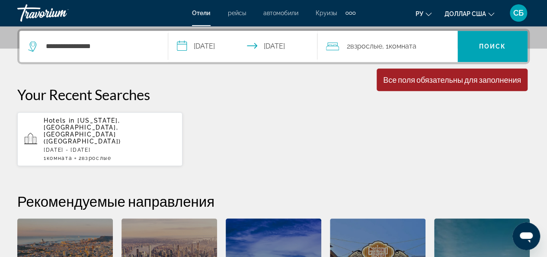
click at [29, 44] on icon "Search widget" at bounding box center [32, 46] width 8 height 10
click at [33, 43] on icon "Search widget" at bounding box center [33, 46] width 10 height 10
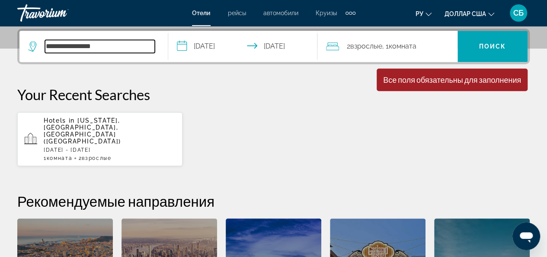
click at [79, 45] on input "**********" at bounding box center [100, 46] width 110 height 13
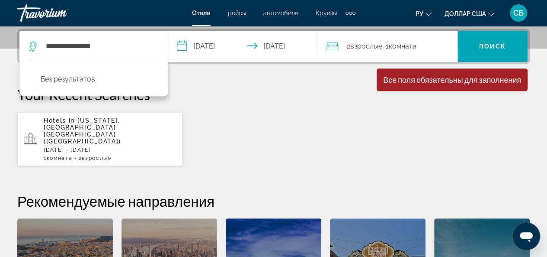
click at [272, 128] on div "Hotels in New York, NY, United States (NYC) Mon, 22 Dec - Sun, 28 Dec 1 Комната…" at bounding box center [273, 139] width 513 height 55
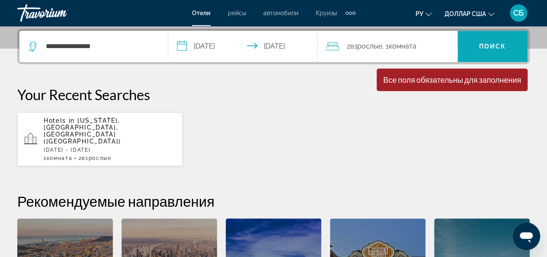
click at [494, 48] on span "Поиск" at bounding box center [492, 46] width 27 height 7
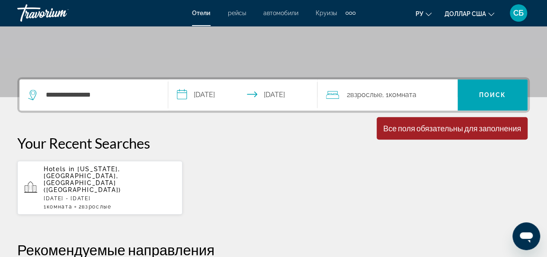
scroll to position [161, 0]
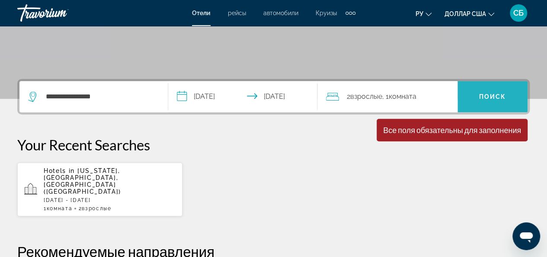
click at [507, 91] on span "Search widget" at bounding box center [493, 96] width 70 height 21
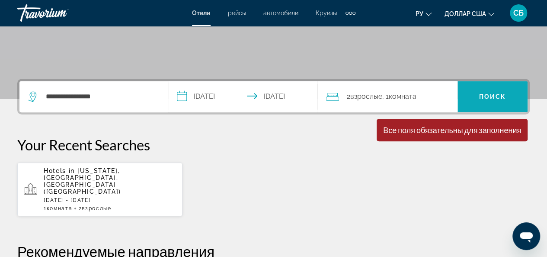
click at [507, 91] on span "Search widget" at bounding box center [493, 96] width 70 height 21
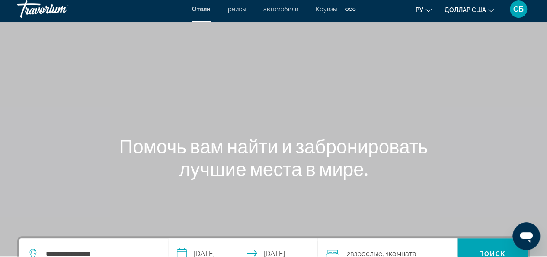
scroll to position [0, 0]
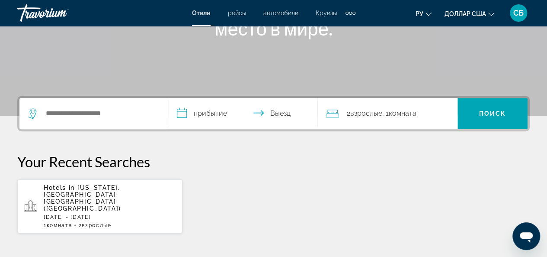
scroll to position [172, 0]
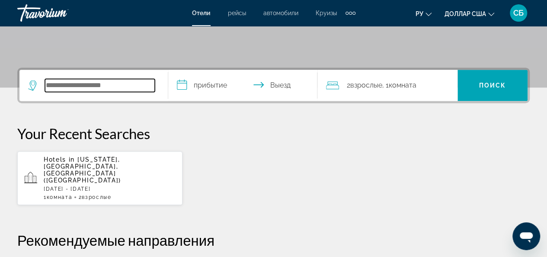
click at [102, 84] on input "Виджет поиска" at bounding box center [100, 85] width 110 height 13
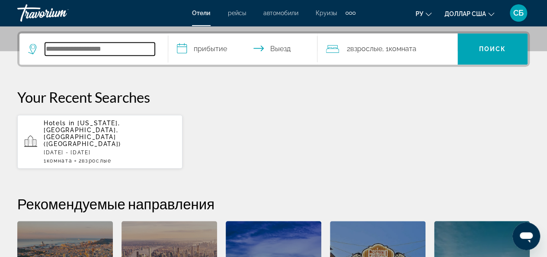
scroll to position [211, 0]
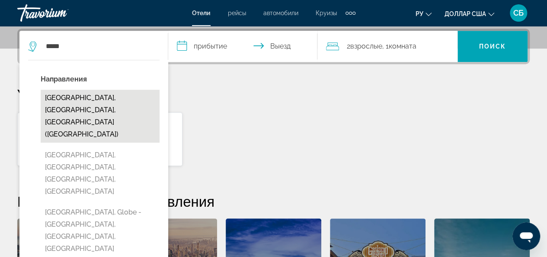
click at [73, 96] on button "[GEOGRAPHIC_DATA], [GEOGRAPHIC_DATA], [GEOGRAPHIC_DATA] ([GEOGRAPHIC_DATA])" at bounding box center [100, 116] width 119 height 53
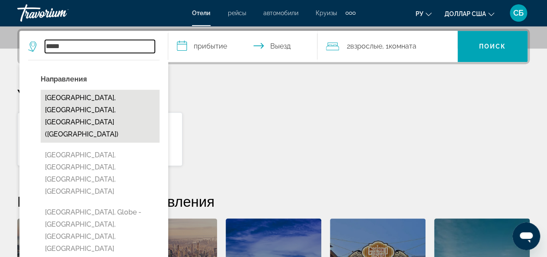
type input "**********"
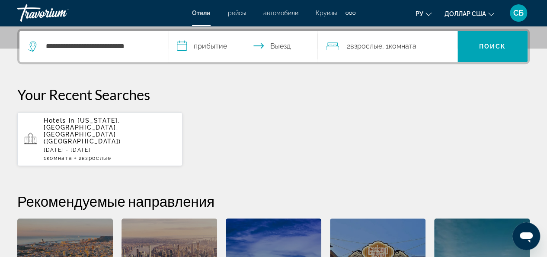
click at [187, 45] on input "**********" at bounding box center [244, 48] width 152 height 34
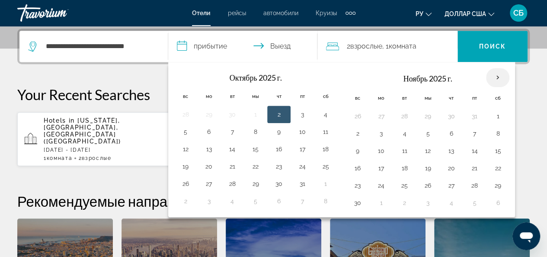
click at [494, 77] on th "В следующем месяце" at bounding box center [497, 77] width 23 height 19
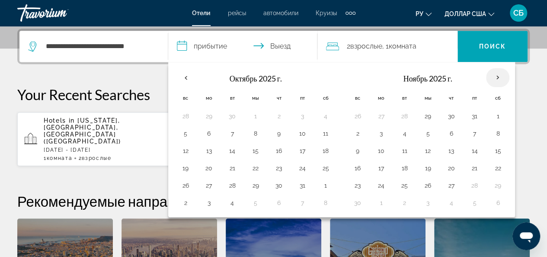
click at [494, 77] on th "В следующем месяце" at bounding box center [497, 77] width 23 height 19
click at [282, 47] on input "**********" at bounding box center [244, 48] width 152 height 34
click at [71, 80] on div "**********" at bounding box center [273, 188] width 547 height 318
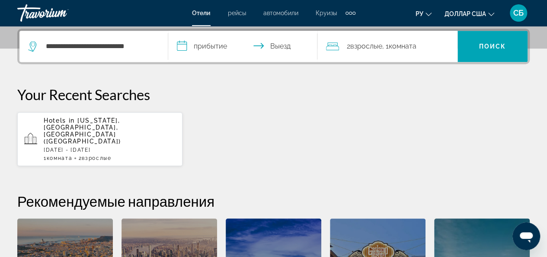
click at [128, 69] on div "**********" at bounding box center [273, 188] width 547 height 318
click at [208, 46] on input "**********" at bounding box center [244, 48] width 152 height 34
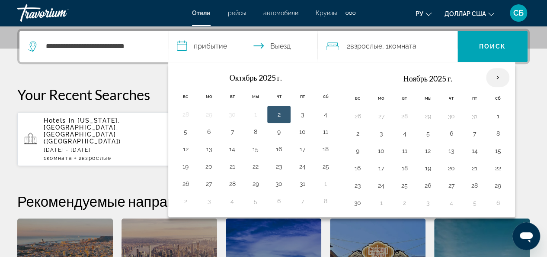
click at [491, 77] on th "В следующем месяце" at bounding box center [497, 77] width 23 height 19
click at [492, 77] on th "В следующем месяце" at bounding box center [497, 77] width 23 height 19
click at [526, 88] on p "Your Recent Searches" at bounding box center [273, 94] width 513 height 17
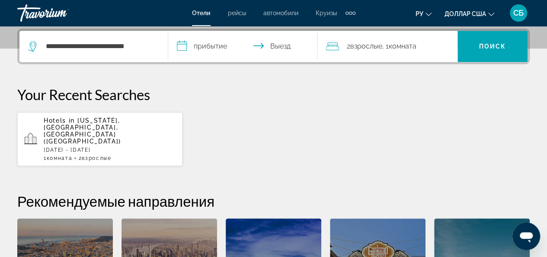
click at [273, 47] on input "**********" at bounding box center [244, 48] width 152 height 34
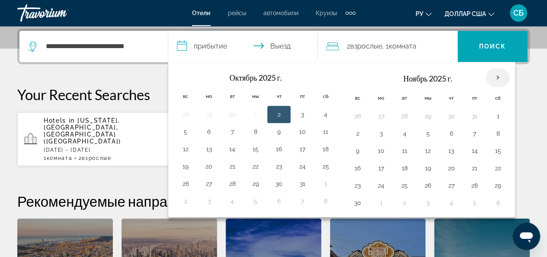
click at [492, 76] on th "В следующем месяце" at bounding box center [497, 77] width 23 height 19
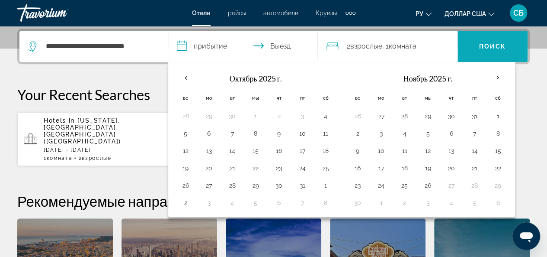
click at [500, 44] on font "Поиск" at bounding box center [492, 46] width 27 height 7
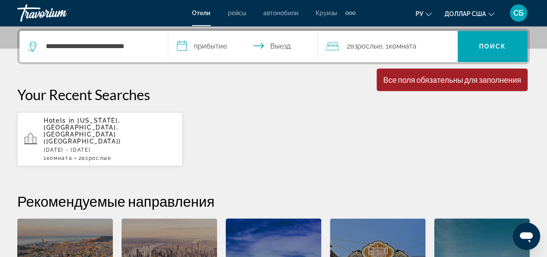
click at [183, 42] on input "**********" at bounding box center [244, 48] width 152 height 34
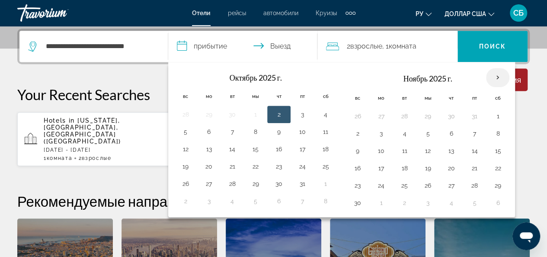
click at [497, 75] on th "В следующем месяце" at bounding box center [497, 77] width 23 height 19
click at [491, 77] on th "В следующем месяце" at bounding box center [497, 77] width 23 height 19
click at [353, 185] on button "23" at bounding box center [358, 185] width 14 height 12
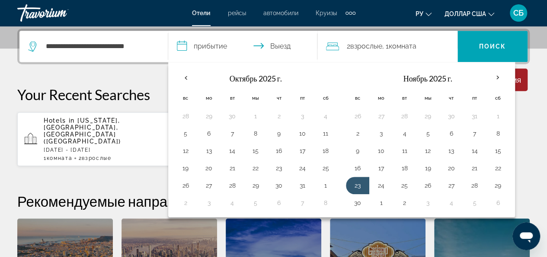
click at [267, 47] on input "**********" at bounding box center [244, 48] width 152 height 34
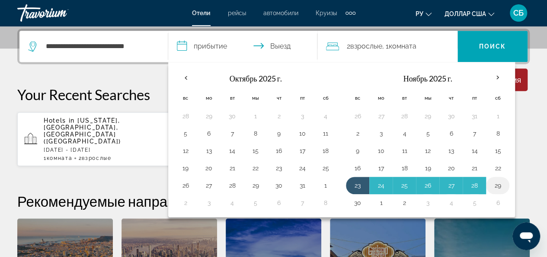
click at [498, 183] on button "29" at bounding box center [498, 185] width 14 height 12
type input "**********"
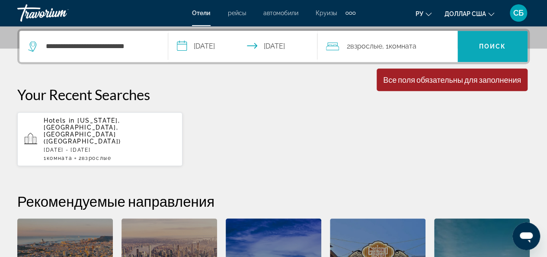
click at [494, 48] on font "Поиск" at bounding box center [492, 46] width 27 height 7
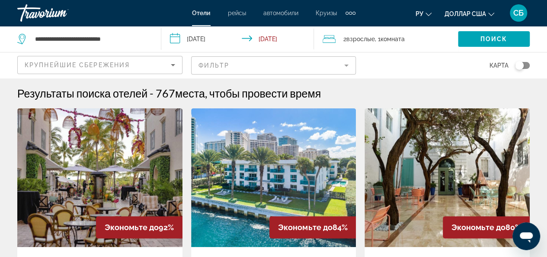
click at [247, 67] on mat-form-field "Фильтр" at bounding box center [273, 65] width 165 height 18
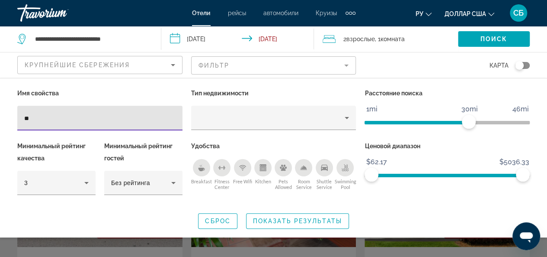
type input "*"
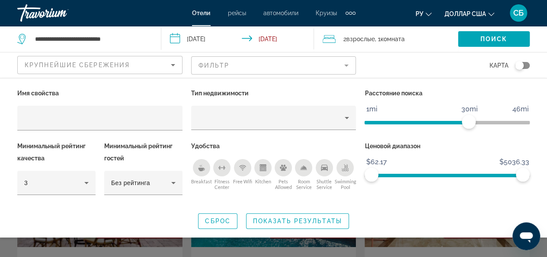
click at [247, 65] on mat-form-field "Фильтр" at bounding box center [273, 65] width 165 height 18
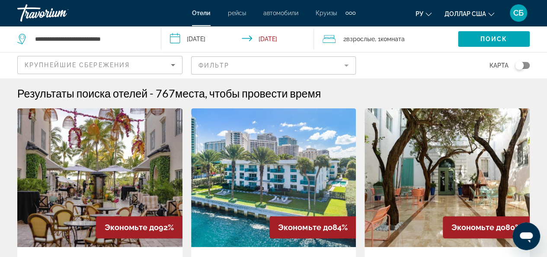
click at [247, 64] on mat-form-field "Фильтр" at bounding box center [273, 65] width 165 height 18
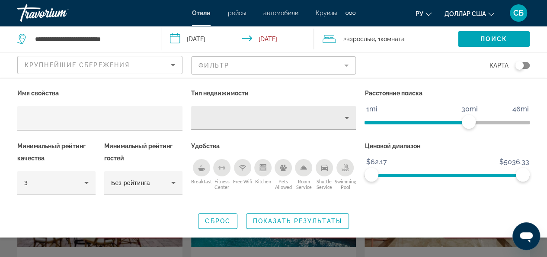
click at [234, 110] on div "Hotel Filters" at bounding box center [273, 118] width 151 height 24
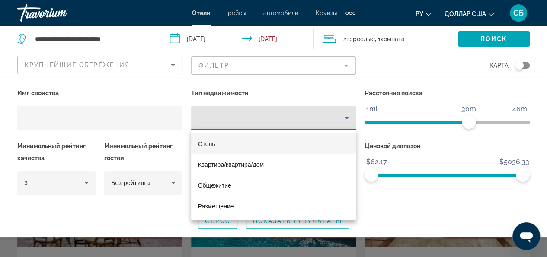
click at [228, 145] on mat-option "Отель" at bounding box center [273, 143] width 165 height 21
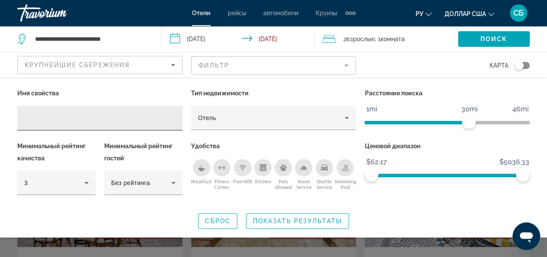
click at [114, 109] on div "Hotel Filters" at bounding box center [99, 118] width 151 height 25
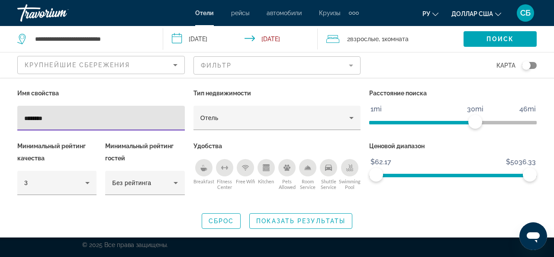
type input "********"
click at [182, 37] on input "**********" at bounding box center [242, 40] width 158 height 29
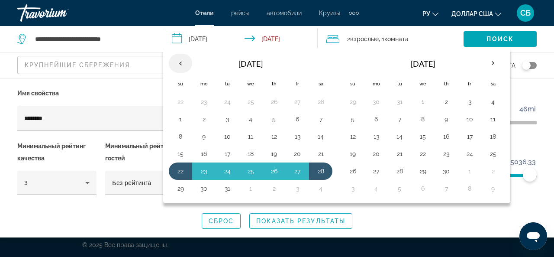
click at [179, 61] on th "Previous month" at bounding box center [180, 63] width 23 height 19
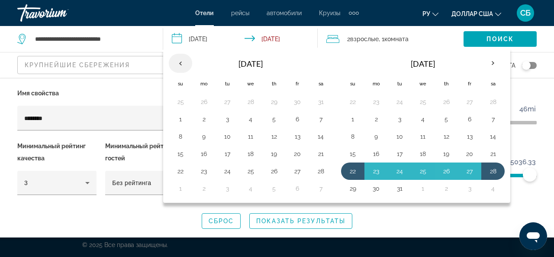
click at [179, 61] on th "Previous month" at bounding box center [180, 63] width 23 height 19
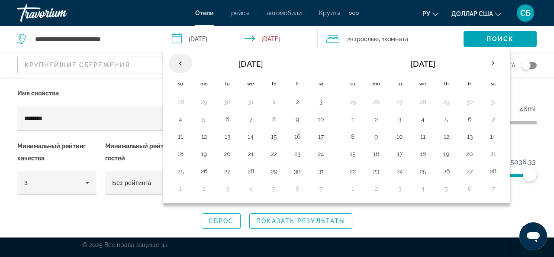
click at [179, 61] on th "Previous month" at bounding box center [180, 63] width 23 height 19
click at [178, 154] on button "21" at bounding box center [180, 154] width 14 height 12
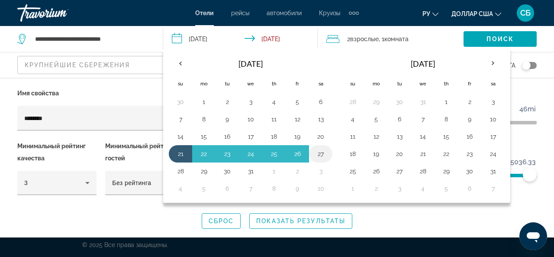
click at [319, 154] on button "27" at bounding box center [321, 154] width 14 height 12
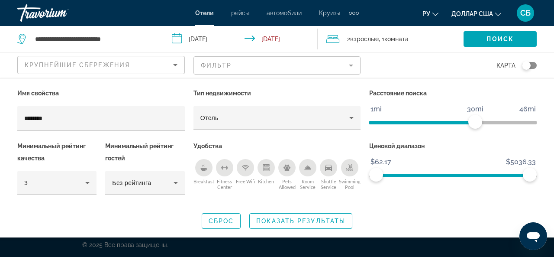
type input "**********"
click at [478, 41] on span "Search widget" at bounding box center [499, 39] width 73 height 21
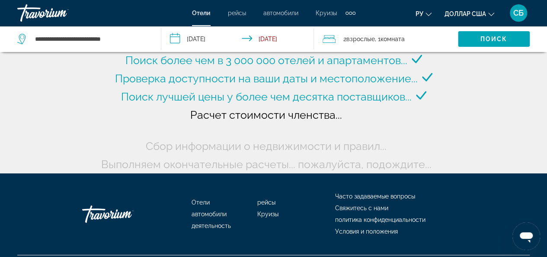
scroll to position [70, 0]
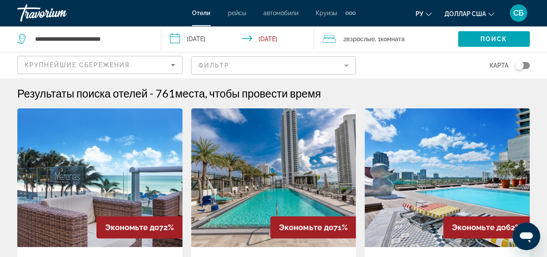
click at [347, 64] on mat-form-field "Фильтр" at bounding box center [273, 65] width 165 height 18
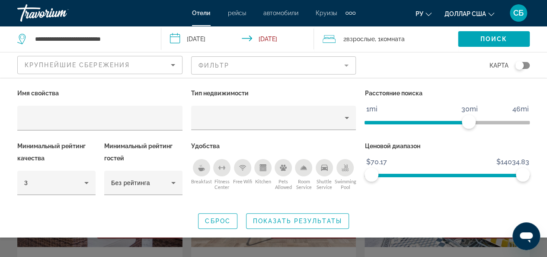
click at [347, 64] on mat-form-field "Фильтр" at bounding box center [273, 65] width 165 height 18
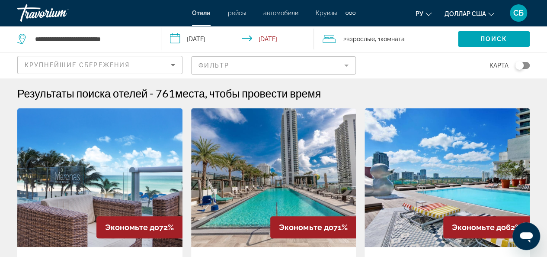
click at [347, 64] on mat-form-field "Фильтр" at bounding box center [273, 65] width 165 height 18
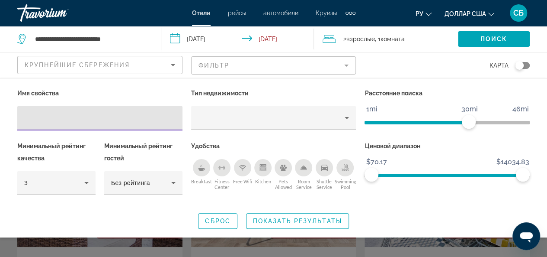
click at [347, 64] on mat-form-field "Фильтр" at bounding box center [273, 65] width 165 height 18
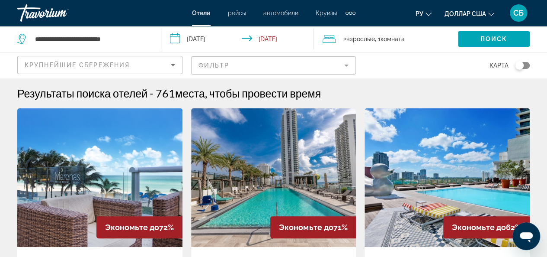
click at [349, 64] on mat-form-field "Фильтр" at bounding box center [273, 65] width 165 height 18
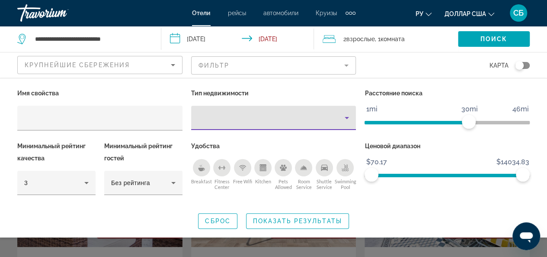
click at [345, 118] on icon "Property type" at bounding box center [347, 117] width 10 height 10
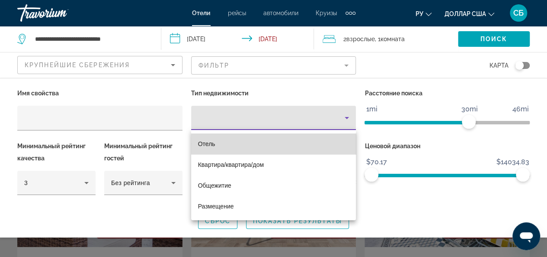
click at [312, 137] on mat-option "Отель" at bounding box center [273, 143] width 165 height 21
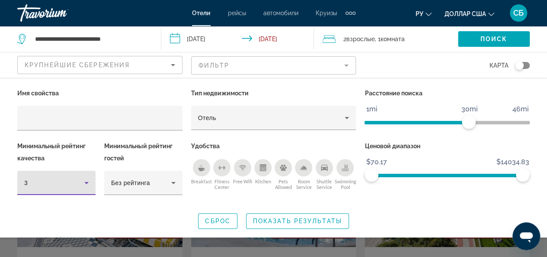
click at [86, 182] on icon "Hotel Filters" at bounding box center [86, 183] width 4 height 2
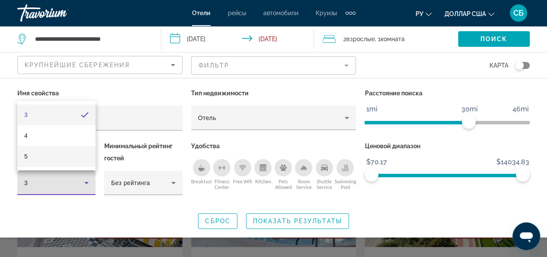
click at [77, 159] on mat-option "5" at bounding box center [56, 156] width 78 height 21
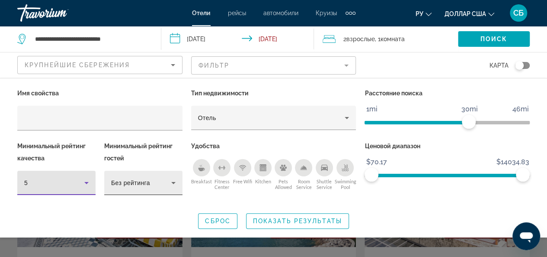
click at [173, 182] on icon "Hotel Filters" at bounding box center [173, 183] width 4 height 2
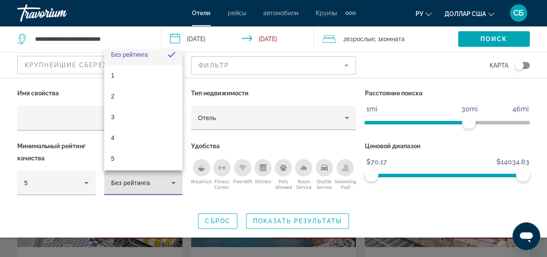
scroll to position [12, 0]
click at [171, 159] on mat-option "5" at bounding box center [143, 156] width 78 height 21
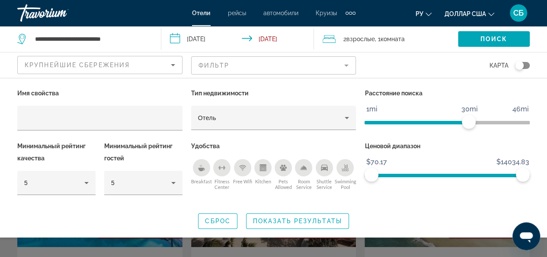
click at [350, 169] on div "Swimming Pool" at bounding box center [345, 167] width 17 height 17
click at [327, 167] on icon "Shuttle Service" at bounding box center [324, 167] width 7 height 6
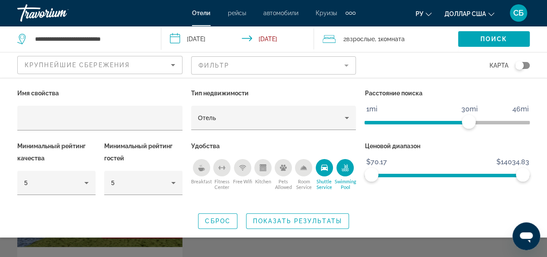
click at [301, 168] on icon "Room Service" at bounding box center [304, 167] width 6 height 4
click at [287, 167] on div "Pets Allowed" at bounding box center [283, 167] width 17 height 17
click at [260, 165] on icon "Kitchen" at bounding box center [263, 167] width 7 height 7
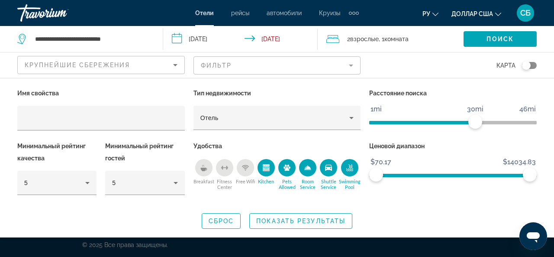
click at [248, 164] on icon "Free Wifi" at bounding box center [245, 167] width 7 height 7
click at [225, 165] on icon "Fitness Center" at bounding box center [224, 167] width 7 height 7
click at [202, 167] on icon "Breakfast" at bounding box center [203, 168] width 6 height 3
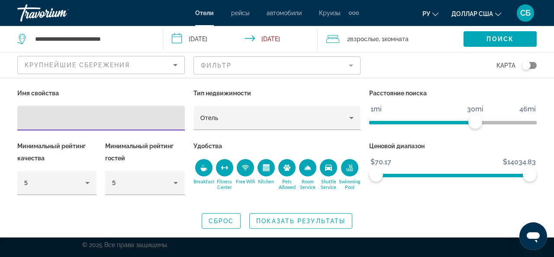
click at [36, 116] on input "Hotel Filters" at bounding box center [101, 118] width 154 height 10
type input "*********"
click at [484, 40] on span "Search widget" at bounding box center [499, 39] width 73 height 21
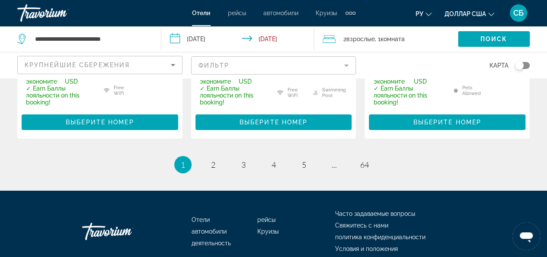
scroll to position [1429, 0]
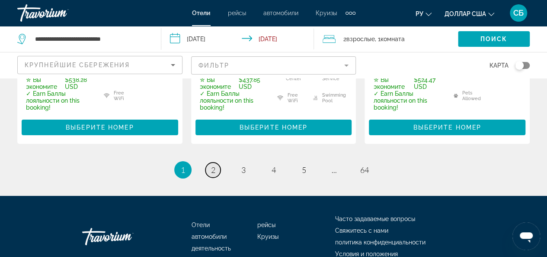
click at [215, 165] on span "2" at bounding box center [213, 170] width 4 height 10
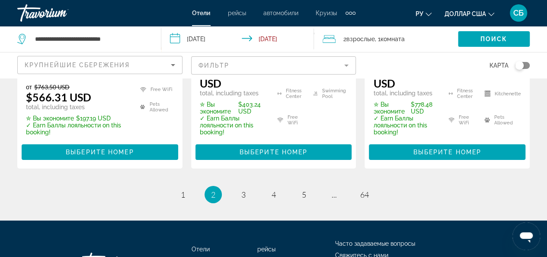
scroll to position [1345, 0]
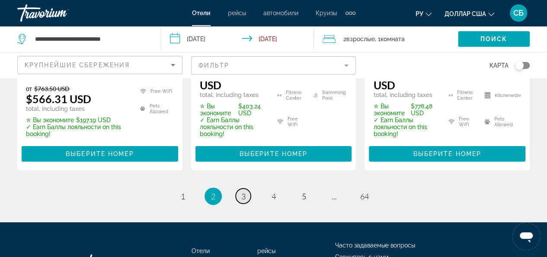
click at [243, 199] on span "3" at bounding box center [243, 196] width 4 height 10
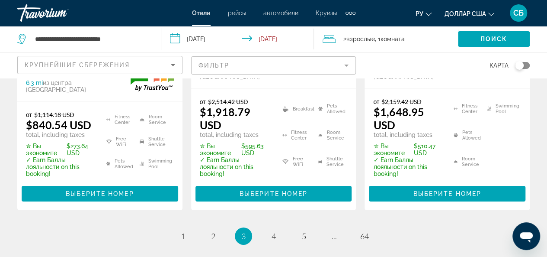
scroll to position [1329, 0]
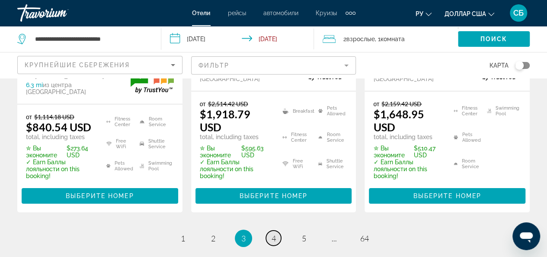
click at [274, 233] on span "4" at bounding box center [274, 238] width 4 height 10
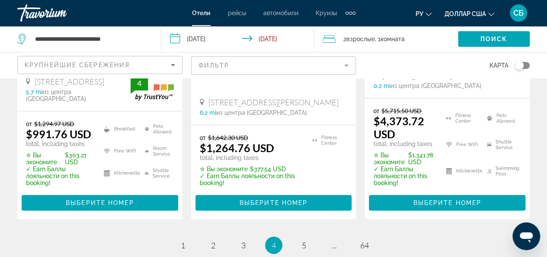
scroll to position [1422, 0]
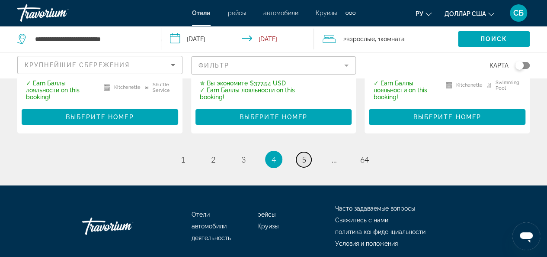
click at [301, 152] on link "page 5" at bounding box center [303, 159] width 15 height 15
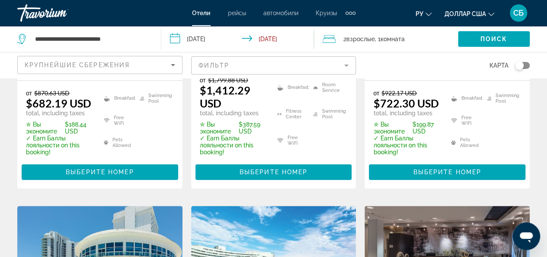
scroll to position [318, 0]
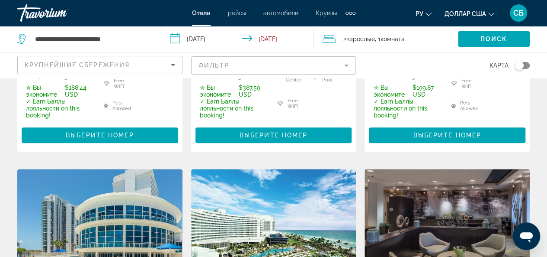
click at [523, 63] on div "Toggle map" at bounding box center [519, 65] width 9 height 9
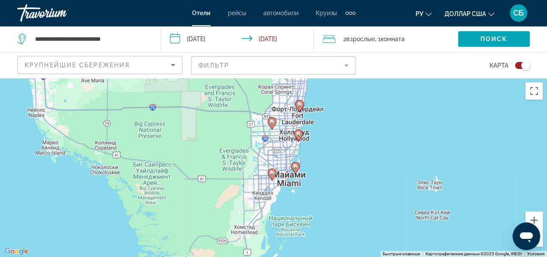
click at [294, 175] on div "Чтобы активировать перетаскивание с помощью клавиатуры, нажмите Alt + Ввод. Пос…" at bounding box center [273, 167] width 547 height 179
click at [293, 173] on gmp-advanced-marker "Основное содержание" at bounding box center [295, 167] width 9 height 13
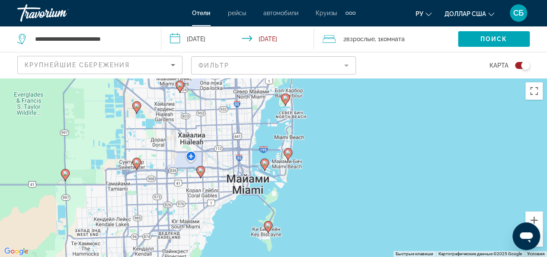
click at [282, 173] on div "Чтобы активировать перетаскивание с помощью клавиатуры, нажмите Alt + Ввод. Пос…" at bounding box center [273, 167] width 547 height 179
click at [241, 183] on div "Чтобы активировать перетаскивание с помощью клавиатуры, нажмите Alt + Ввод. Пос…" at bounding box center [273, 167] width 547 height 179
click at [242, 183] on div "Чтобы активировать перетаскивание с помощью клавиатуры, нажмите Alt + Ввод. Пос…" at bounding box center [273, 167] width 547 height 179
click at [532, 93] on button "Включить полноэкранный режим" at bounding box center [534, 90] width 17 height 17
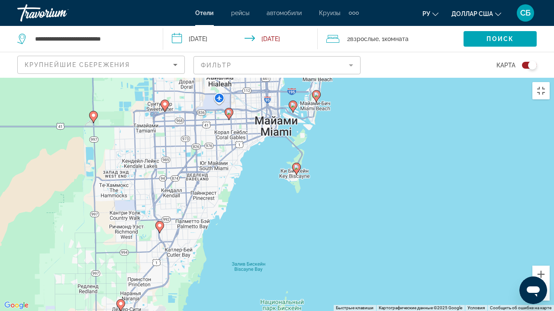
drag, startPoint x: 231, startPoint y: 210, endPoint x: 256, endPoint y: 124, distance: 90.0
click at [256, 124] on div "Чтобы активировать перетаскивание с помощью клавиатуры, нажмите Alt + Ввод. Пос…" at bounding box center [277, 195] width 554 height 234
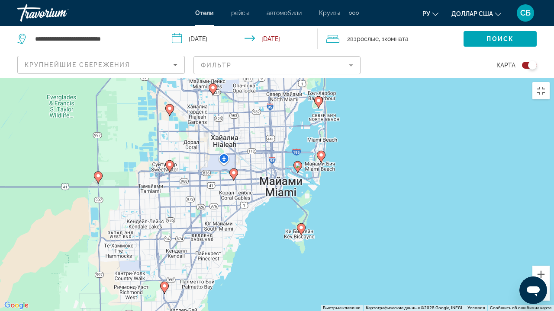
drag, startPoint x: 241, startPoint y: 195, endPoint x: 245, endPoint y: 254, distance: 59.9
click at [245, 254] on div "Чтобы активировать перетаскивание с помощью клавиатуры, нажмите Alt + Ввод. Пос…" at bounding box center [277, 195] width 554 height 234
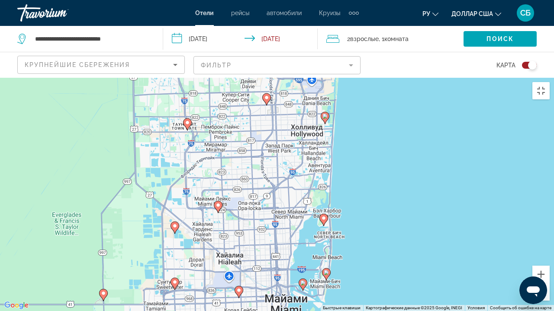
drag, startPoint x: 254, startPoint y: 128, endPoint x: 259, endPoint y: 247, distance: 119.1
click at [259, 247] on div "Чтобы активировать перетаскивание с помощью клавиатуры, нажмите Alt + Ввод. Пос…" at bounding box center [277, 195] width 554 height 234
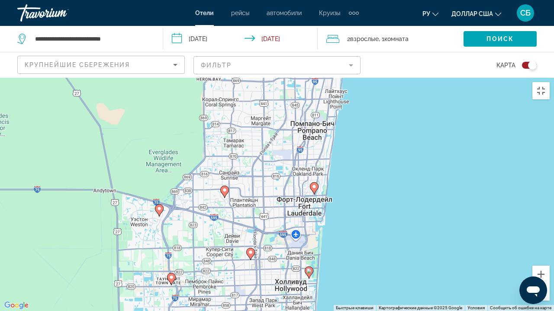
drag, startPoint x: 440, startPoint y: 86, endPoint x: 424, endPoint y: 244, distance: 158.7
click at [424, 244] on div "Чтобы активировать перетаскивание с помощью клавиатуры, нажмите Alt + Ввод. Пос…" at bounding box center [277, 195] width 554 height 234
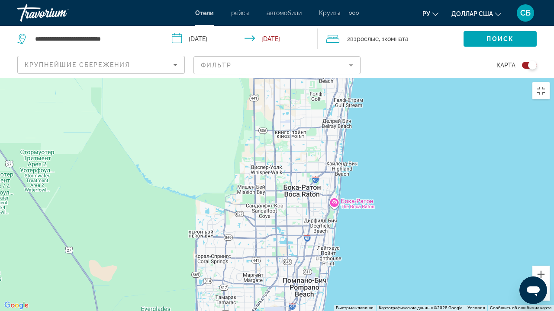
drag, startPoint x: 392, startPoint y: 102, endPoint x: 384, endPoint y: 260, distance: 158.1
click at [384, 256] on div "Чтобы активировать перетаскивание с помощью клавиатуры, нажмите Alt + Ввод. Пос…" at bounding box center [277, 195] width 554 height 234
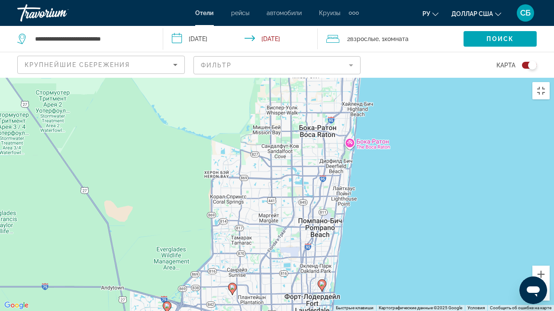
drag, startPoint x: 395, startPoint y: 68, endPoint x: 411, endPoint y: 10, distance: 60.1
click at [411, 78] on div "Чтобы активировать перетаскивание с помощью клавиатуры, нажмите Alt + Ввод. Пос…" at bounding box center [277, 195] width 554 height 234
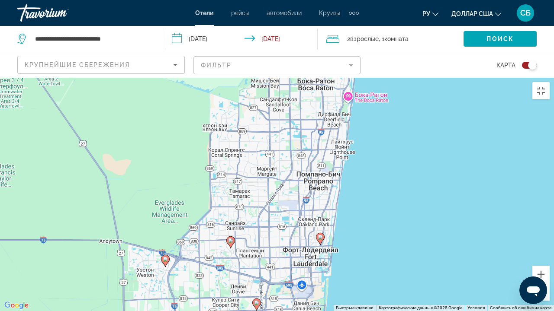
drag, startPoint x: 396, startPoint y: 169, endPoint x: 395, endPoint y: 121, distance: 47.6
click at [395, 121] on div "Чтобы активировать перетаскивание с помощью клавиатуры, нажмите Alt + Ввод. Пос…" at bounding box center [277, 195] width 554 height 234
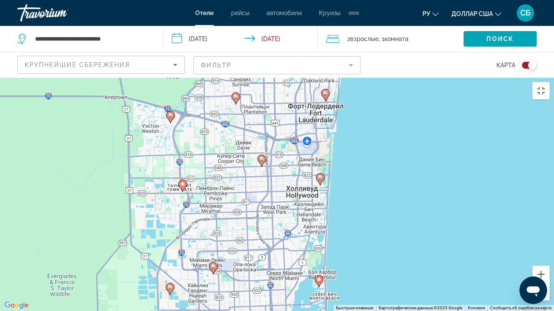
drag, startPoint x: 357, startPoint y: 207, endPoint x: 362, endPoint y: 61, distance: 145.9
click at [362, 78] on div "Чтобы активировать перетаскивание с помощью клавиатуры, нажмите Alt + Ввод. Пос…" at bounding box center [277, 195] width 554 height 234
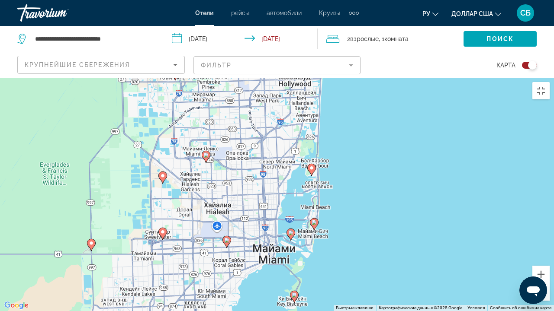
drag, startPoint x: 379, startPoint y: 190, endPoint x: 372, endPoint y: 78, distance: 112.7
click at [372, 78] on div "Чтобы активировать перетаскивание с помощью клавиатуры, нажмите Alt + Ввод. Пос…" at bounding box center [277, 195] width 554 height 234
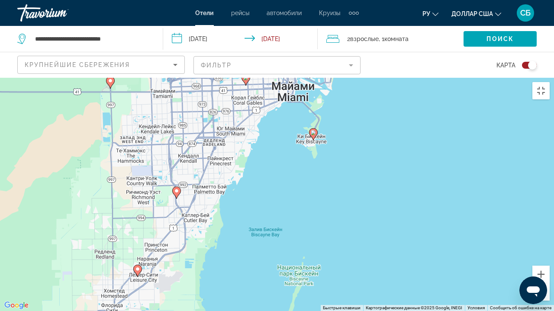
drag, startPoint x: 359, startPoint y: 120, endPoint x: 382, endPoint y: 29, distance: 93.7
click at [382, 78] on div "Чтобы активировать перетаскивание с помощью клавиатуры, нажмите Alt + Ввод. Пос…" at bounding box center [277, 195] width 554 height 234
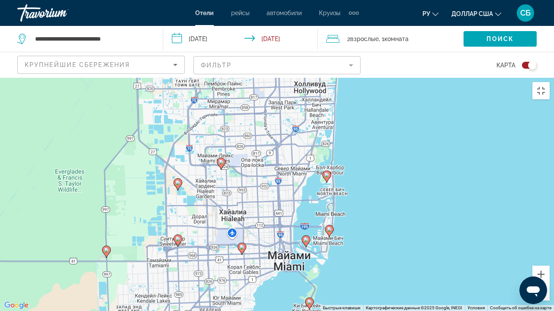
drag, startPoint x: 367, startPoint y: 144, endPoint x: 363, endPoint y: 311, distance: 167.5
click at [363, 256] on div "Чтобы активировать перетаскивание с помощью клавиатуры, нажмите Alt + Ввод. Пос…" at bounding box center [277, 195] width 554 height 234
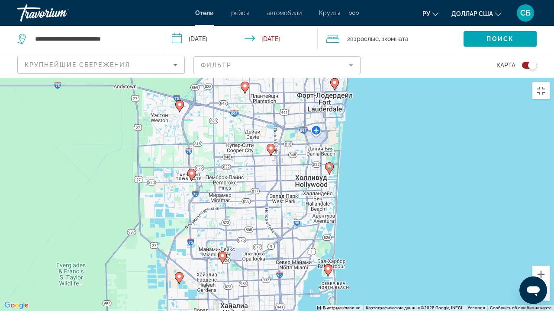
drag, startPoint x: 368, startPoint y: 111, endPoint x: 370, endPoint y: 206, distance: 95.2
click at [370, 206] on div "Чтобы активировать перетаскивание с помощью клавиатуры, нажмите Alt + Ввод. Пос…" at bounding box center [277, 195] width 554 height 234
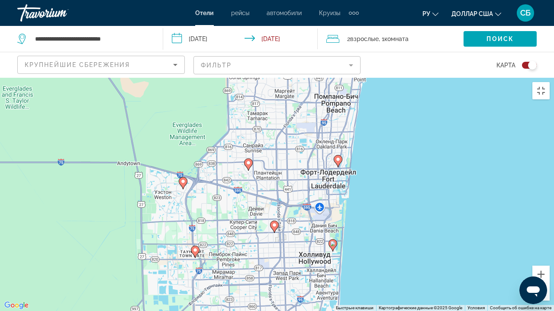
drag, startPoint x: 376, startPoint y: 64, endPoint x: 380, endPoint y: 142, distance: 78.0
click at [380, 142] on div "Чтобы активировать перетаскивание с помощью клавиатуры, нажмите Alt + Ввод. Пос…" at bounding box center [277, 195] width 554 height 234
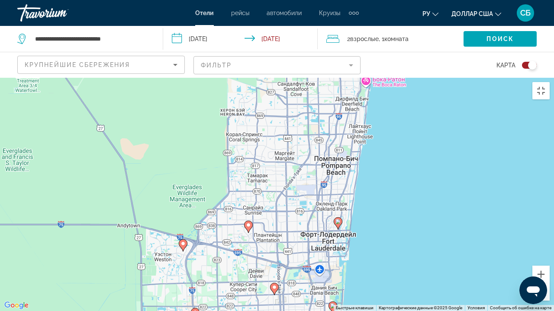
drag, startPoint x: 382, startPoint y: 106, endPoint x: 382, endPoint y: 170, distance: 64.0
click at [382, 170] on div "Чтобы активировать перетаскивание с помощью клавиатуры, нажмите Alt + Ввод. Пос…" at bounding box center [277, 195] width 554 height 234
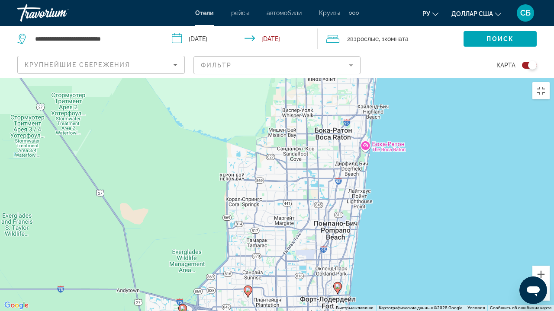
drag, startPoint x: 388, startPoint y: 171, endPoint x: 387, endPoint y: 203, distance: 31.6
click at [387, 203] on div "Чтобы активировать перетаскивание с помощью клавиатуры, нажмите Alt + Ввод. Пос…" at bounding box center [277, 195] width 554 height 234
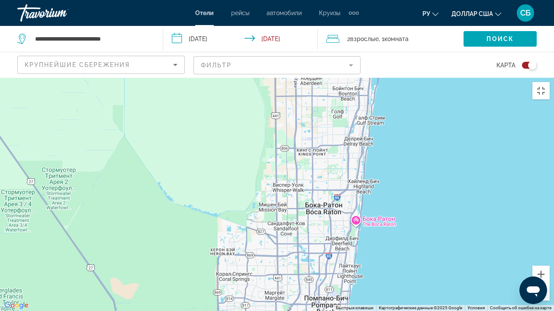
drag, startPoint x: 425, startPoint y: 149, endPoint x: 415, endPoint y: 224, distance: 75.9
click at [415, 224] on div "Чтобы активировать перетаскивание с помощью клавиатуры, нажмите Alt + Ввод. Пос…" at bounding box center [277, 195] width 554 height 234
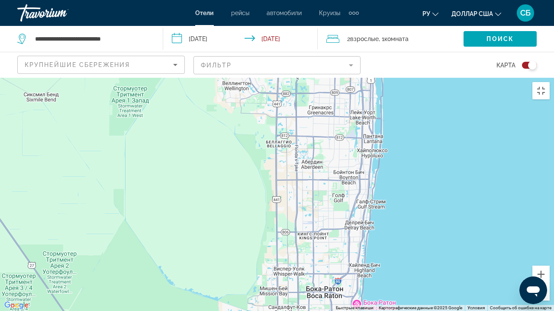
drag, startPoint x: 418, startPoint y: 124, endPoint x: 417, endPoint y: 199, distance: 74.4
click at [417, 199] on div "Чтобы активировать перетаскивание с помощью клавиатуры, нажмите Alt + Ввод. Пос…" at bounding box center [277, 195] width 554 height 234
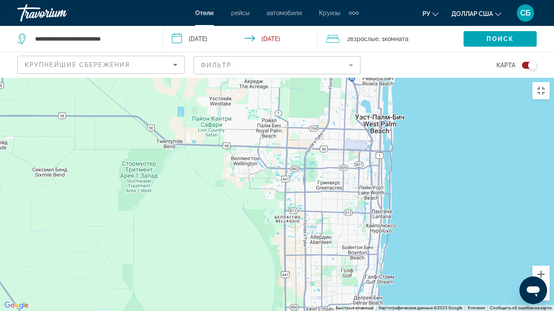
drag, startPoint x: 413, startPoint y: 131, endPoint x: 421, endPoint y: 208, distance: 77.5
click at [421, 208] on div "Основное содержание" at bounding box center [277, 195] width 554 height 234
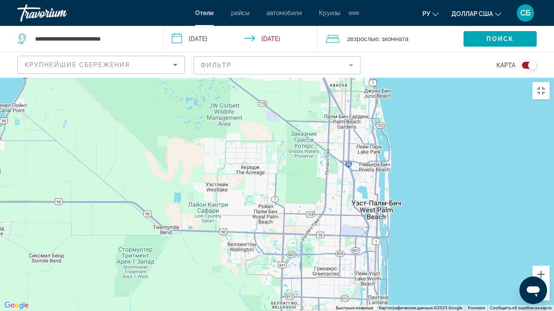
drag, startPoint x: 425, startPoint y: 153, endPoint x: 423, endPoint y: 241, distance: 87.8
click at [423, 241] on div "Основное содержание" at bounding box center [277, 195] width 554 height 234
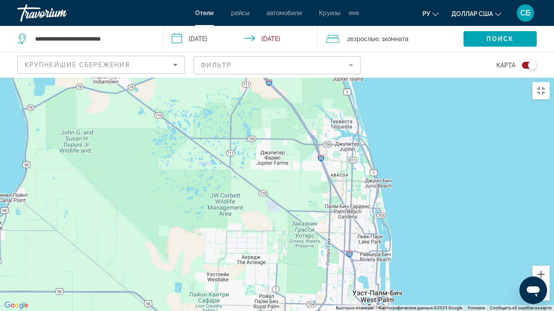
drag, startPoint x: 442, startPoint y: 195, endPoint x: 437, endPoint y: 247, distance: 53.0
click at [437, 247] on div "Основное содержание" at bounding box center [277, 195] width 554 height 234
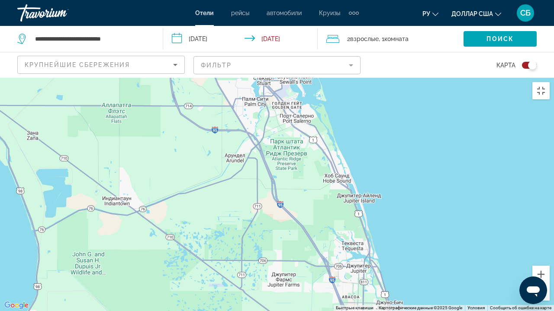
drag, startPoint x: 421, startPoint y: 121, endPoint x: 434, endPoint y: 256, distance: 135.6
click at [434, 256] on div "Основное содержание" at bounding box center [277, 195] width 554 height 234
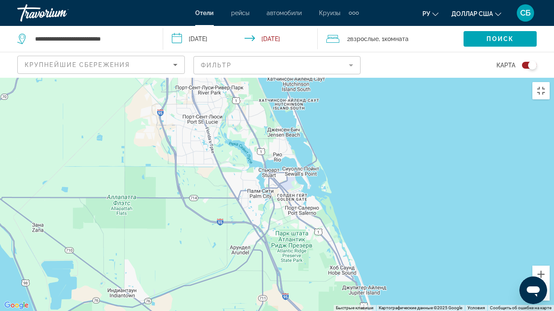
drag, startPoint x: 394, startPoint y: 71, endPoint x: 399, endPoint y: 152, distance: 81.1
click at [399, 152] on div "Основное содержание" at bounding box center [277, 195] width 554 height 234
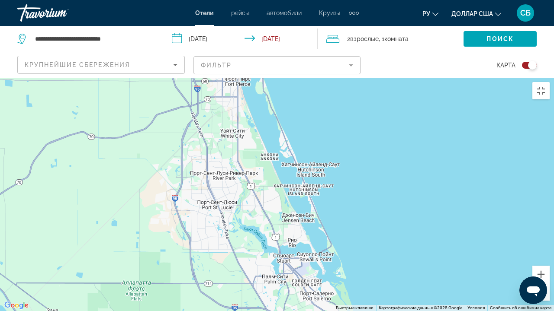
drag, startPoint x: 380, startPoint y: 91, endPoint x: 392, endPoint y: 168, distance: 77.5
click at [392, 168] on div "Основное содержание" at bounding box center [277, 195] width 554 height 234
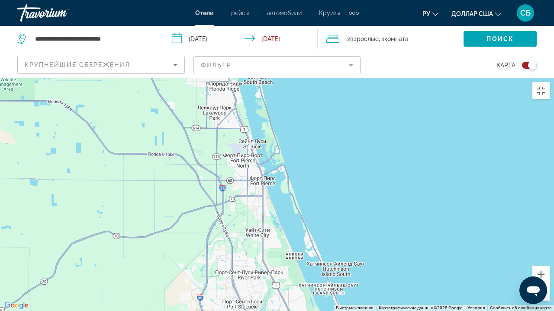
drag, startPoint x: 355, startPoint y: 84, endPoint x: 380, endPoint y: 183, distance: 102.6
click at [380, 183] on div "Основное содержание" at bounding box center [277, 195] width 554 height 234
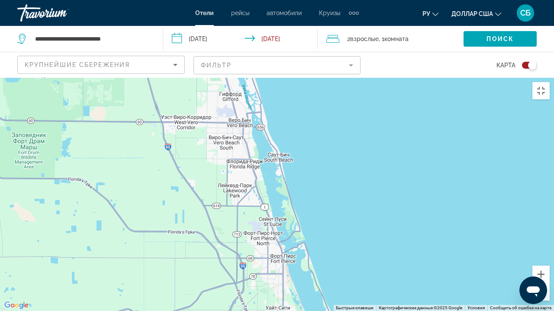
drag, startPoint x: 358, startPoint y: 119, endPoint x: 377, endPoint y: 196, distance: 79.3
click at [377, 196] on div "Основное содержание" at bounding box center [277, 195] width 554 height 234
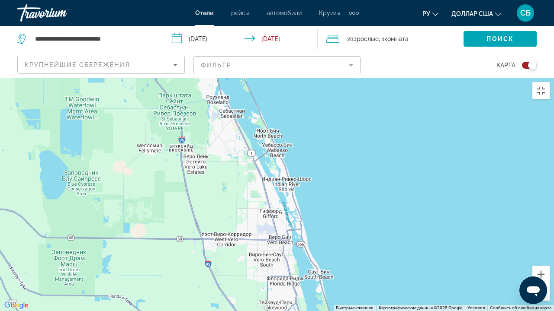
drag, startPoint x: 285, startPoint y: 44, endPoint x: 321, endPoint y: 140, distance: 102.7
click at [321, 140] on div "Основное содержание" at bounding box center [277, 195] width 554 height 234
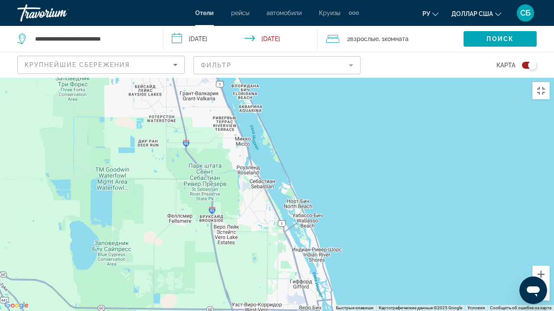
drag, startPoint x: 307, startPoint y: 100, endPoint x: 320, endPoint y: 138, distance: 39.4
click at [320, 138] on div "Основное содержание" at bounding box center [277, 195] width 554 height 234
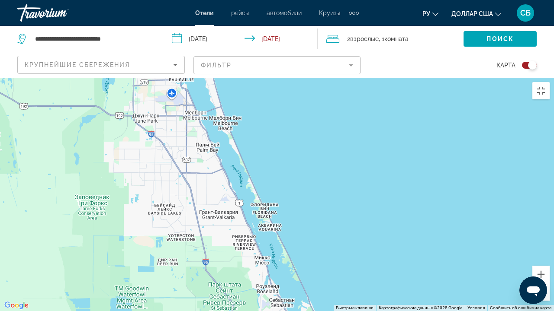
drag, startPoint x: 305, startPoint y: 96, endPoint x: 325, endPoint y: 218, distance: 123.7
click at [325, 218] on div "Основное содержание" at bounding box center [277, 195] width 554 height 234
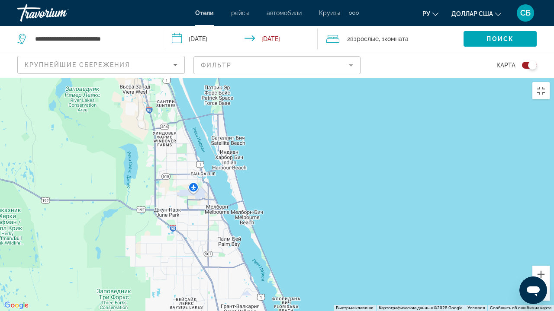
drag, startPoint x: 301, startPoint y: 160, endPoint x: 315, endPoint y: 228, distance: 69.7
click at [315, 229] on div "Основное содержание" at bounding box center [277, 195] width 554 height 234
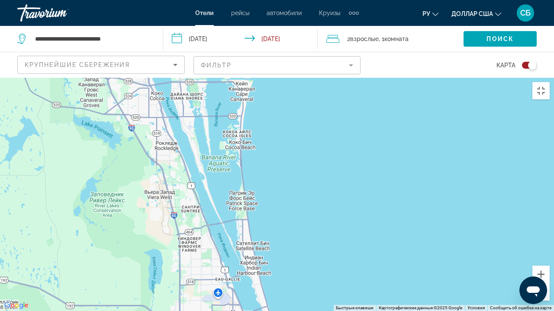
drag, startPoint x: 270, startPoint y: 87, endPoint x: 295, endPoint y: 191, distance: 107.6
click at [295, 191] on div "Основное содержание" at bounding box center [277, 195] width 554 height 234
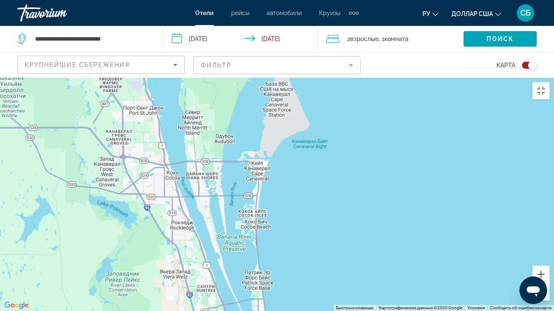
drag, startPoint x: 303, startPoint y: 156, endPoint x: 312, endPoint y: 215, distance: 60.0
click at [312, 215] on div "Основное содержание" at bounding box center [277, 195] width 554 height 234
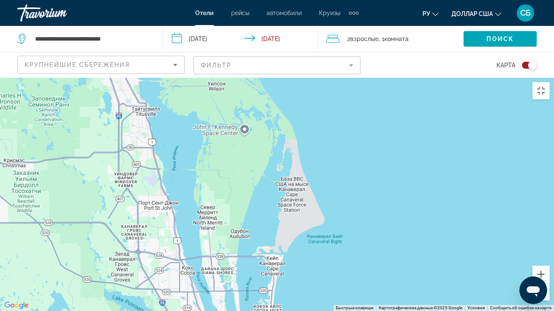
drag, startPoint x: 316, startPoint y: 200, endPoint x: 326, endPoint y: 280, distance: 81.1
click at [326, 256] on div "Основное содержание" at bounding box center [277, 195] width 554 height 234
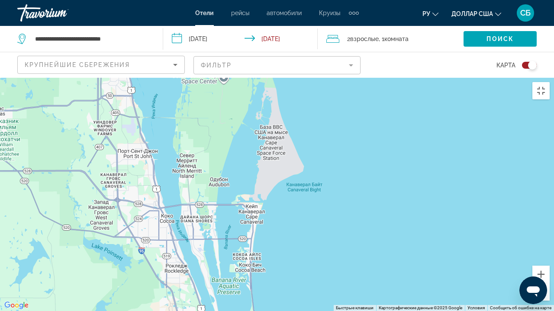
drag, startPoint x: 335, startPoint y: 183, endPoint x: 308, endPoint y: 55, distance: 131.8
click at [307, 78] on div "Основное содержание" at bounding box center [277, 195] width 554 height 234
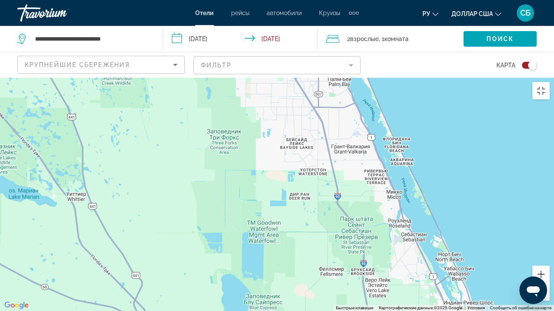
drag, startPoint x: 315, startPoint y: 301, endPoint x: 391, endPoint y: 0, distance: 310.5
click at [391, 78] on div "Основное содержание" at bounding box center [277, 195] width 554 height 234
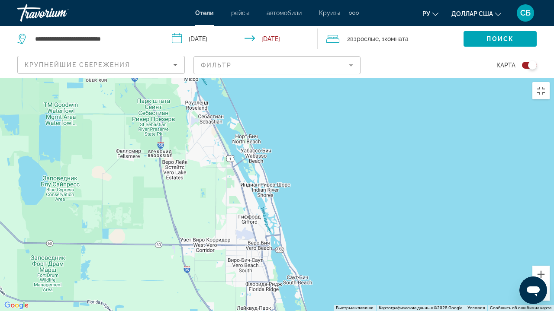
drag, startPoint x: 508, startPoint y: 192, endPoint x: 305, endPoint y: 73, distance: 235.4
click at [305, 78] on div "Основное содержание" at bounding box center [277, 195] width 554 height 234
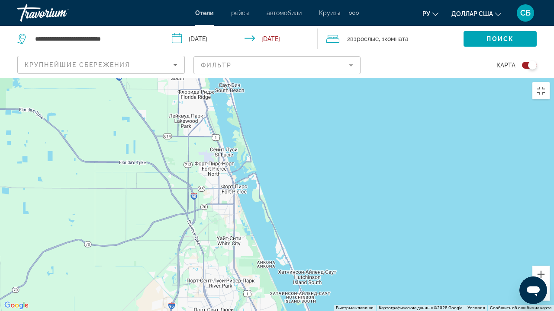
drag, startPoint x: 354, startPoint y: 228, endPoint x: 285, endPoint y: 34, distance: 205.7
click at [285, 78] on div "Основное содержание" at bounding box center [277, 195] width 554 height 234
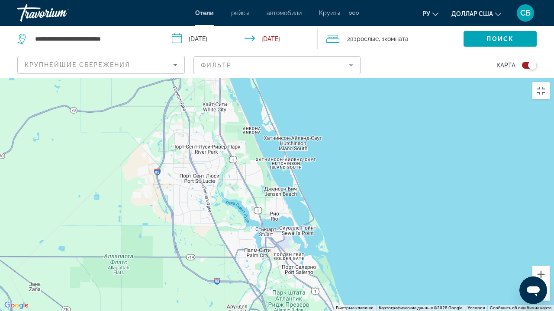
drag, startPoint x: 325, startPoint y: 157, endPoint x: 311, endPoint y: 22, distance: 135.3
click at [311, 78] on div "Основное содержание" at bounding box center [277, 195] width 554 height 234
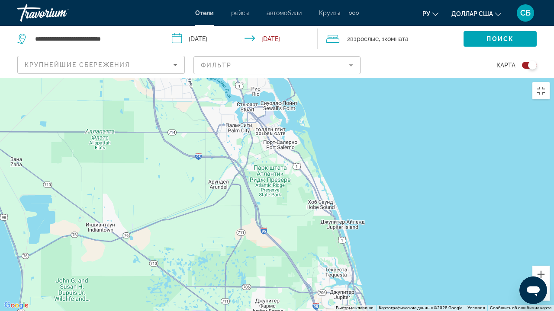
drag, startPoint x: 362, startPoint y: 202, endPoint x: 340, endPoint y: 68, distance: 135.8
click at [340, 78] on div "Основное содержание" at bounding box center [277, 195] width 554 height 234
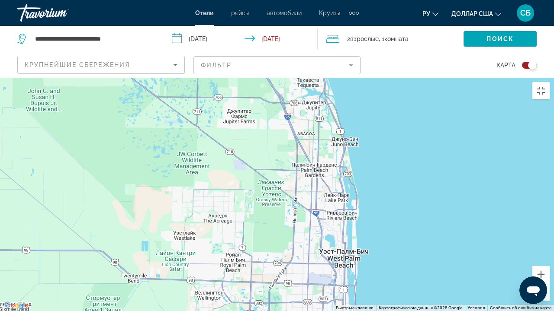
drag, startPoint x: 373, startPoint y: 233, endPoint x: 347, endPoint y: 48, distance: 186.9
click at [347, 78] on div "Основное содержание" at bounding box center [277, 195] width 554 height 234
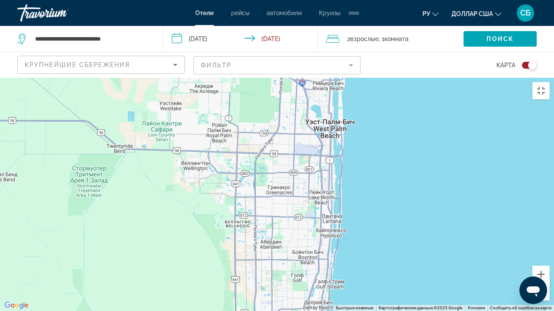
drag, startPoint x: 377, startPoint y: 272, endPoint x: 363, endPoint y: 142, distance: 130.6
click at [363, 142] on div "Основное содержание" at bounding box center [277, 195] width 554 height 234
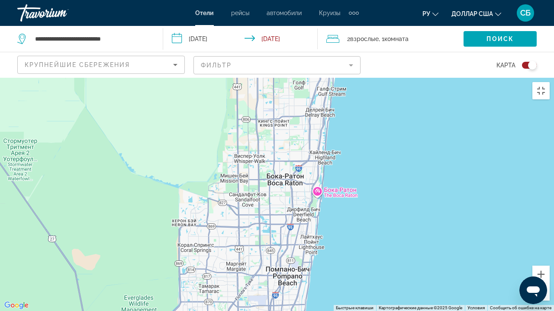
drag, startPoint x: 368, startPoint y: 269, endPoint x: 369, endPoint y: 75, distance: 194.3
click at [369, 78] on div "Основное содержание" at bounding box center [277, 195] width 554 height 234
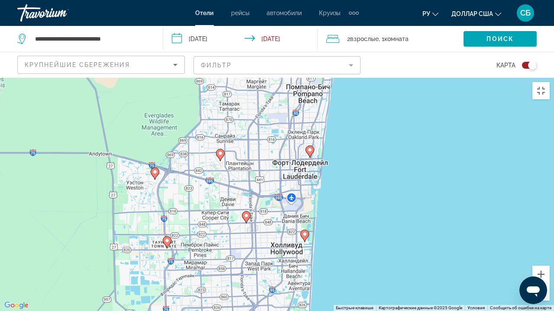
drag, startPoint x: 338, startPoint y: 271, endPoint x: 358, endPoint y: 87, distance: 185.0
click at [358, 87] on div "Чтобы активировать перетаскивание с помощью клавиатуры, нажмите Alt + Ввод. Пос…" at bounding box center [277, 195] width 554 height 234
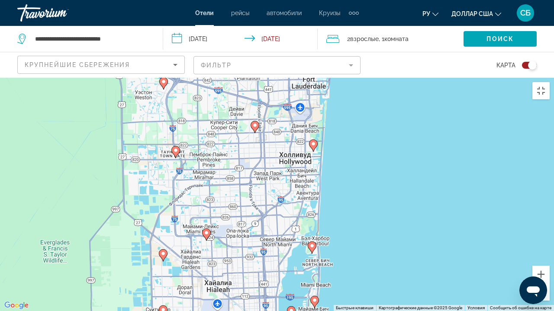
drag, startPoint x: 346, startPoint y: 177, endPoint x: 355, endPoint y: 86, distance: 91.7
click at [355, 86] on div "Чтобы активировать перетаскивание с помощью клавиатуры, нажмите Alt + Ввод. Пос…" at bounding box center [277, 195] width 554 height 234
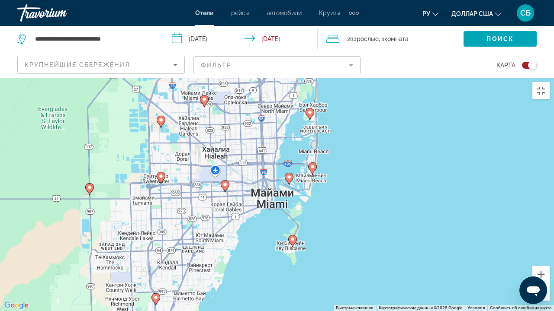
drag, startPoint x: 365, startPoint y: 208, endPoint x: 366, endPoint y: 53, distance: 154.9
click at [366, 78] on div "Чтобы активировать перетаскивание с помощью клавиатуры, нажмите Alt + Ввод. Пос…" at bounding box center [277, 195] width 554 height 234
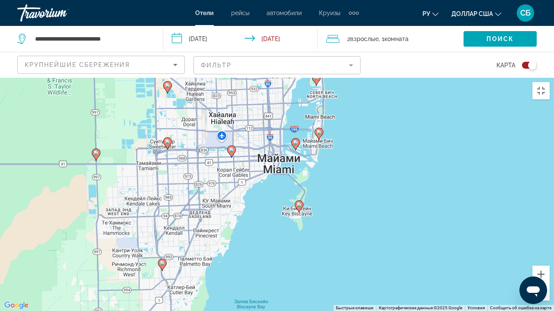
click at [298, 81] on div "Чтобы активировать перетаскивание с помощью клавиатуры, нажмите Alt + Ввод. Пос…" at bounding box center [277, 195] width 554 height 234
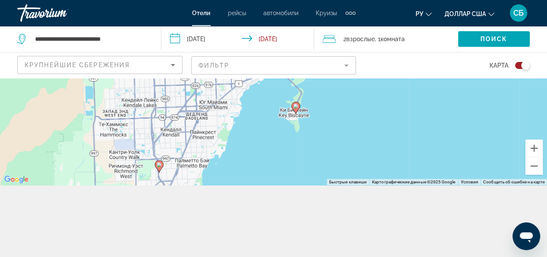
scroll to position [71, 0]
click at [358, 126] on div "Чтобы активировать перетаскивание с помощью клавиатуры, нажмите Alt + Ввод. Пос…" at bounding box center [273, 96] width 547 height 179
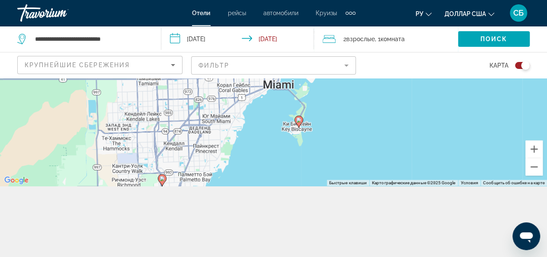
drag, startPoint x: 383, startPoint y: 96, endPoint x: 387, endPoint y: 112, distance: 16.4
click at [387, 112] on div "Чтобы активировать перетаскивание с помощью клавиатуры, нажмите Alt + Ввод. Пос…" at bounding box center [273, 96] width 547 height 179
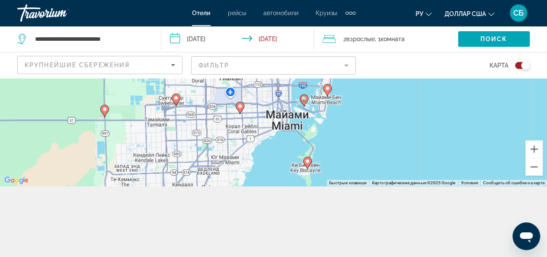
drag, startPoint x: 389, startPoint y: 119, endPoint x: 399, endPoint y: 179, distance: 60.9
click at [399, 179] on div "Чтобы активировать перетаскивание с помощью клавиатуры, нажмите Alt + Ввод. Пос…" at bounding box center [273, 96] width 547 height 179
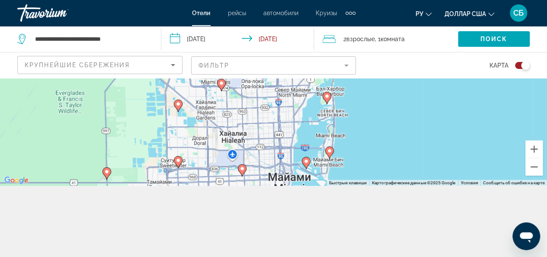
drag, startPoint x: 399, startPoint y: 121, endPoint x: 403, endPoint y: 166, distance: 45.2
click at [403, 166] on div "Чтобы активировать перетаскивание с помощью клавиатуры, нажмите Alt + Ввод. Пос…" at bounding box center [273, 96] width 547 height 179
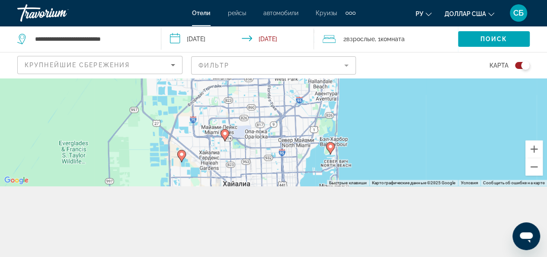
drag, startPoint x: 394, startPoint y: 113, endPoint x: 398, endPoint y: 162, distance: 49.0
click at [398, 162] on div "Чтобы активировать перетаскивание с помощью клавиатуры, нажмите Alt + Ввод. Пос…" at bounding box center [273, 96] width 547 height 179
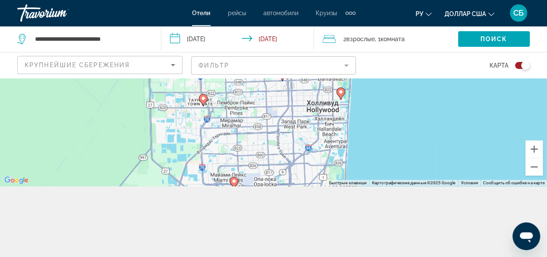
drag, startPoint x: 392, startPoint y: 128, endPoint x: 401, endPoint y: 175, distance: 48.5
click at [401, 175] on div "Чтобы активировать перетаскивание с помощью клавиатуры, нажмите Alt + Ввод. Пос…" at bounding box center [273, 96] width 547 height 179
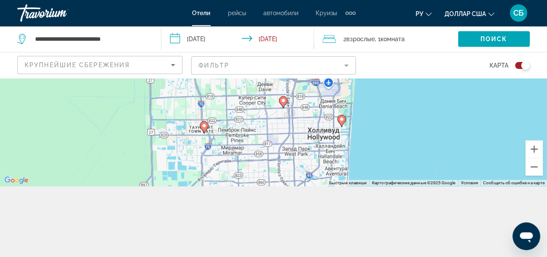
drag, startPoint x: 395, startPoint y: 132, endPoint x: 400, endPoint y: 171, distance: 38.7
click at [400, 171] on div "Чтобы активировать перетаскивание с помощью клавиатуры, нажмите Alt + Ввод. Пос…" at bounding box center [273, 96] width 547 height 179
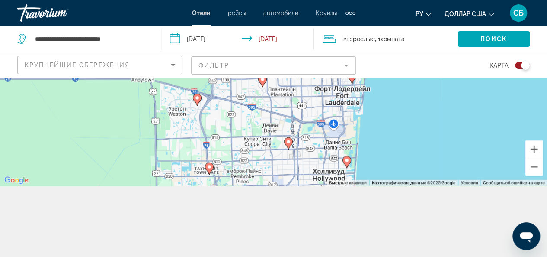
drag, startPoint x: 397, startPoint y: 119, endPoint x: 402, endPoint y: 162, distance: 43.1
click at [402, 162] on div "Чтобы активировать перетаскивание с помощью клавиатуры, нажмите Alt + Ввод. Пос…" at bounding box center [273, 96] width 547 height 179
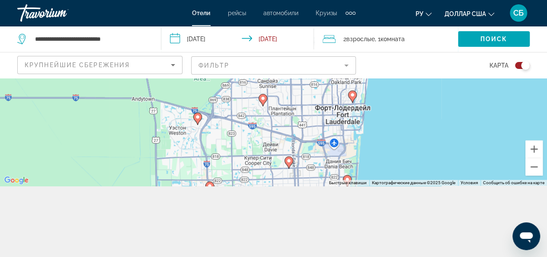
drag, startPoint x: 398, startPoint y: 127, endPoint x: 400, endPoint y: 154, distance: 26.9
click at [400, 154] on div "Чтобы активировать перетаскивание с помощью клавиатуры, нажмите Alt + Ввод. Пос…" at bounding box center [273, 96] width 547 height 179
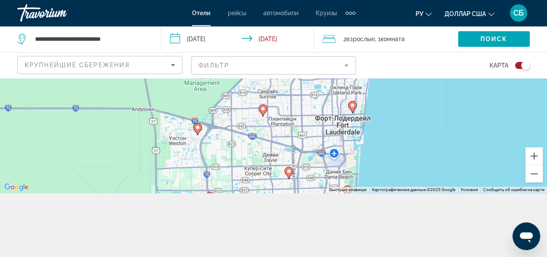
scroll to position [78, 0]
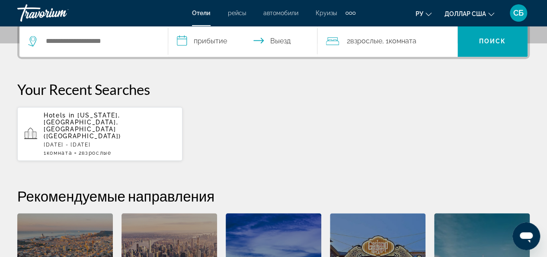
scroll to position [217, 0]
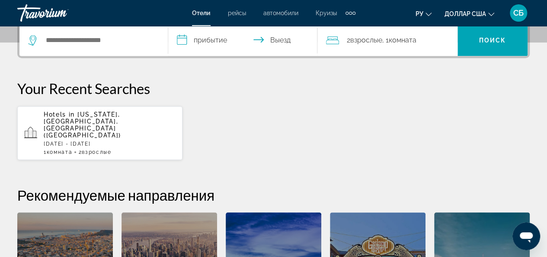
click at [541, 167] on div "**********" at bounding box center [273, 181] width 547 height 318
